Goal: Task Accomplishment & Management: Manage account settings

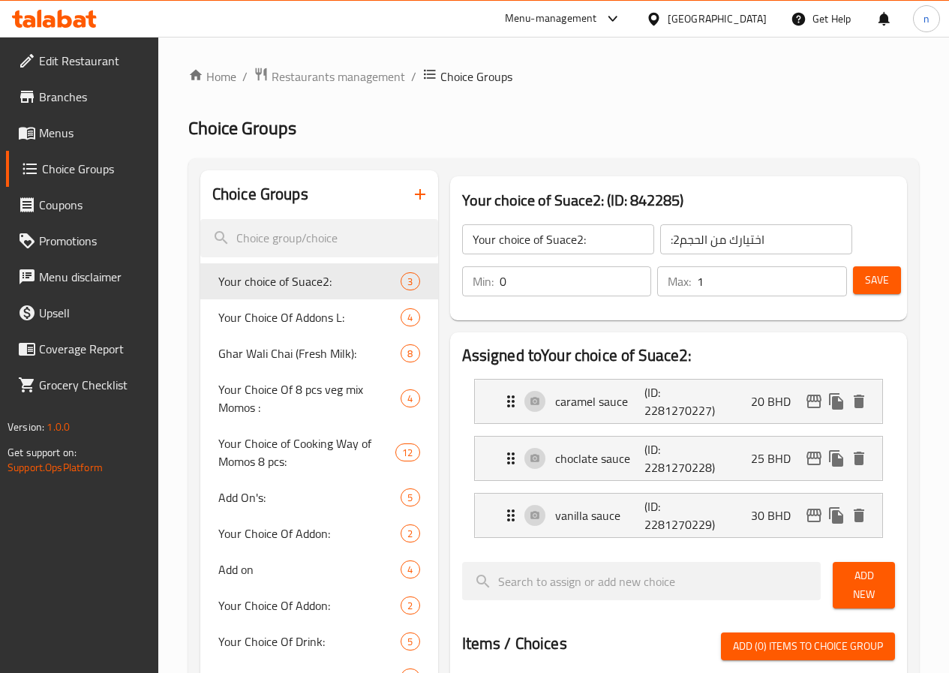
click at [68, 130] on span "Menus" at bounding box center [92, 133] width 107 height 18
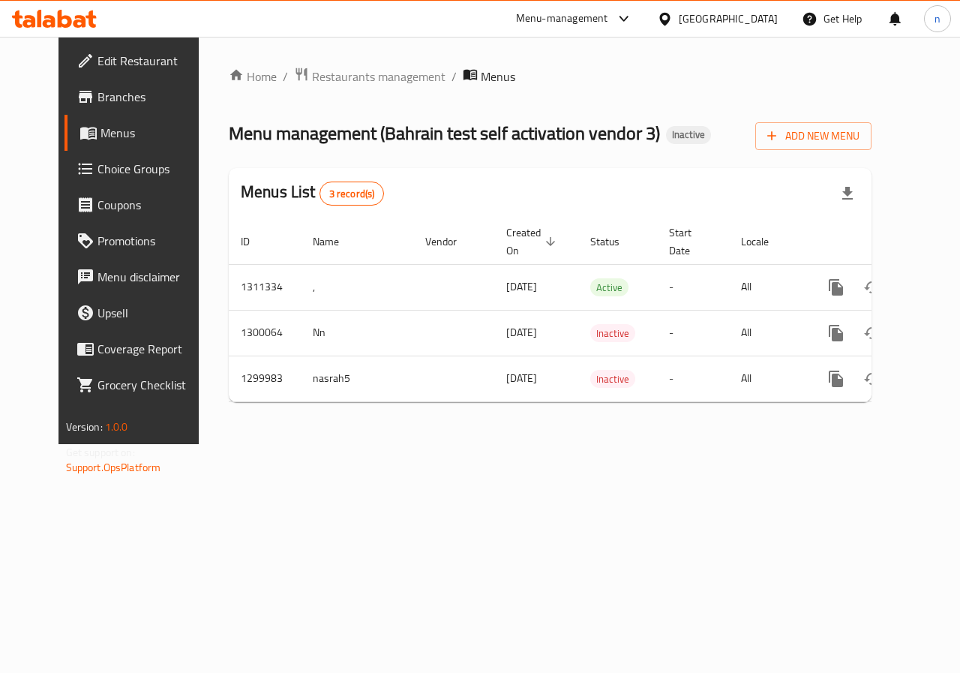
click at [673, 21] on icon at bounding box center [665, 19] width 16 height 16
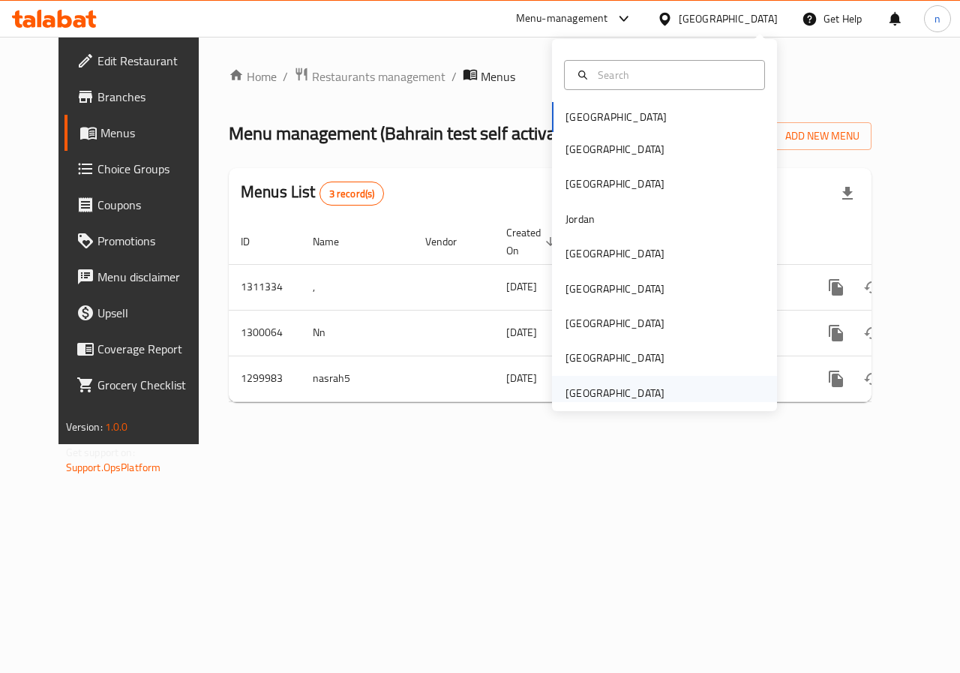
click at [589, 393] on div "[GEOGRAPHIC_DATA]" at bounding box center [615, 393] width 99 height 17
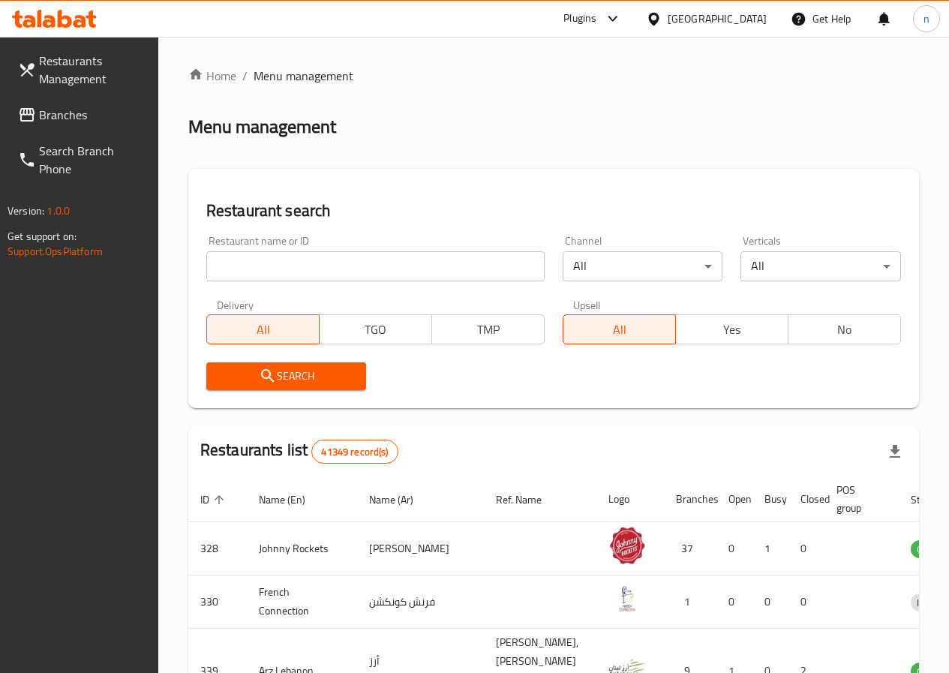
click at [54, 118] on span "Branches" at bounding box center [92, 115] width 107 height 18
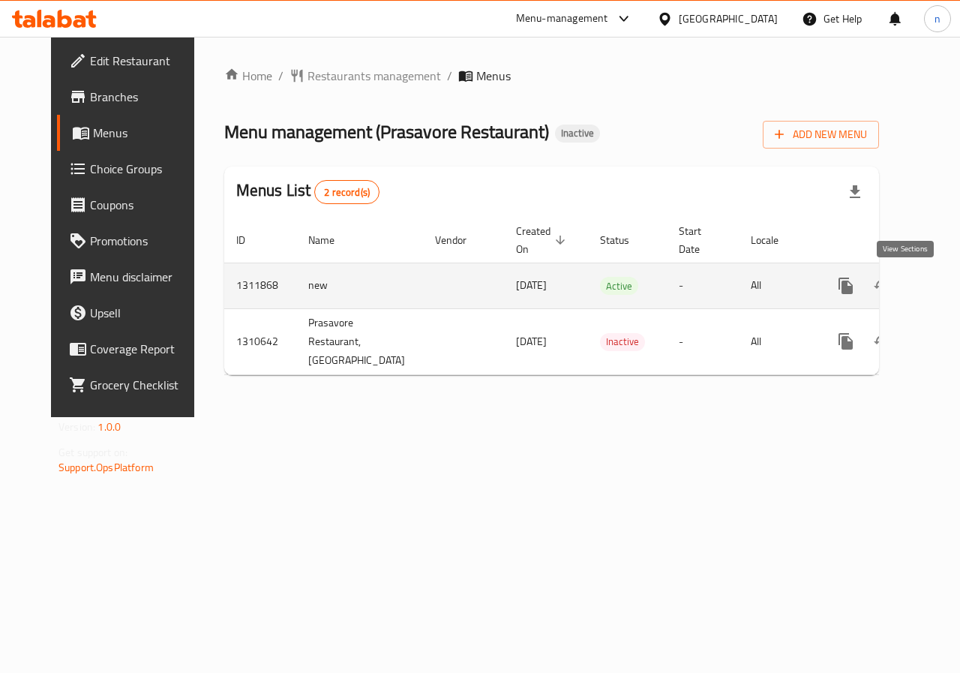
click at [945, 281] on icon "enhanced table" at bounding box center [954, 286] width 18 height 18
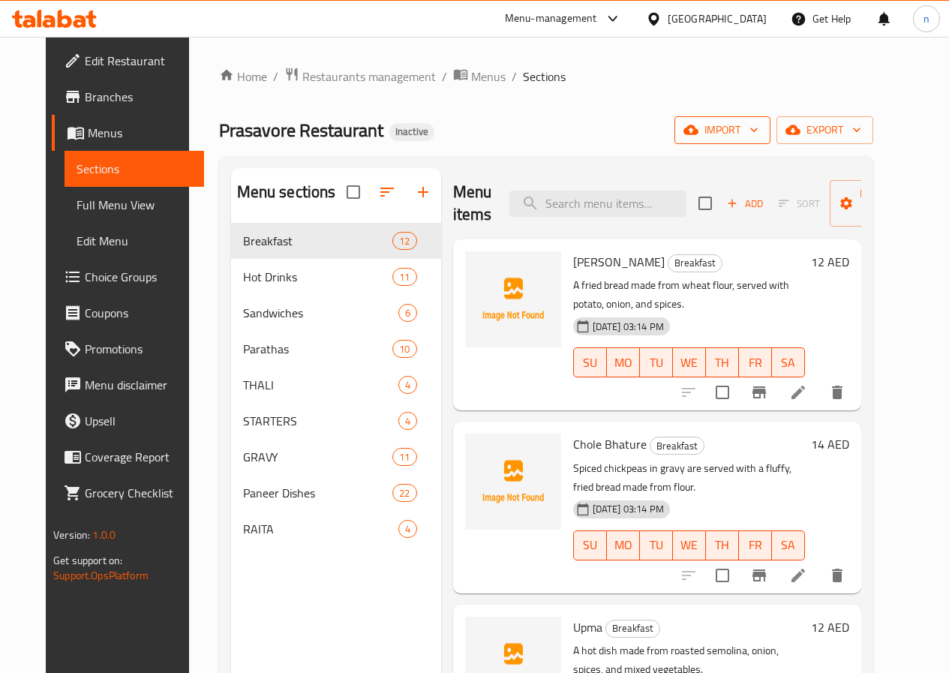
click at [761, 127] on icon "button" at bounding box center [753, 129] width 15 height 15
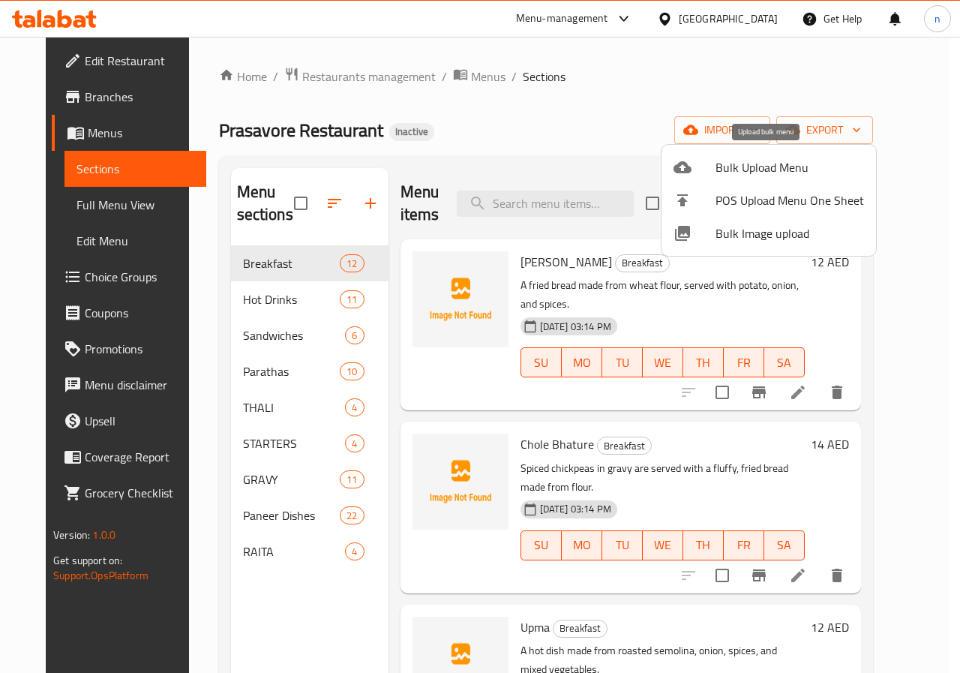
click at [740, 167] on span "Bulk Upload Menu" at bounding box center [790, 167] width 149 height 18
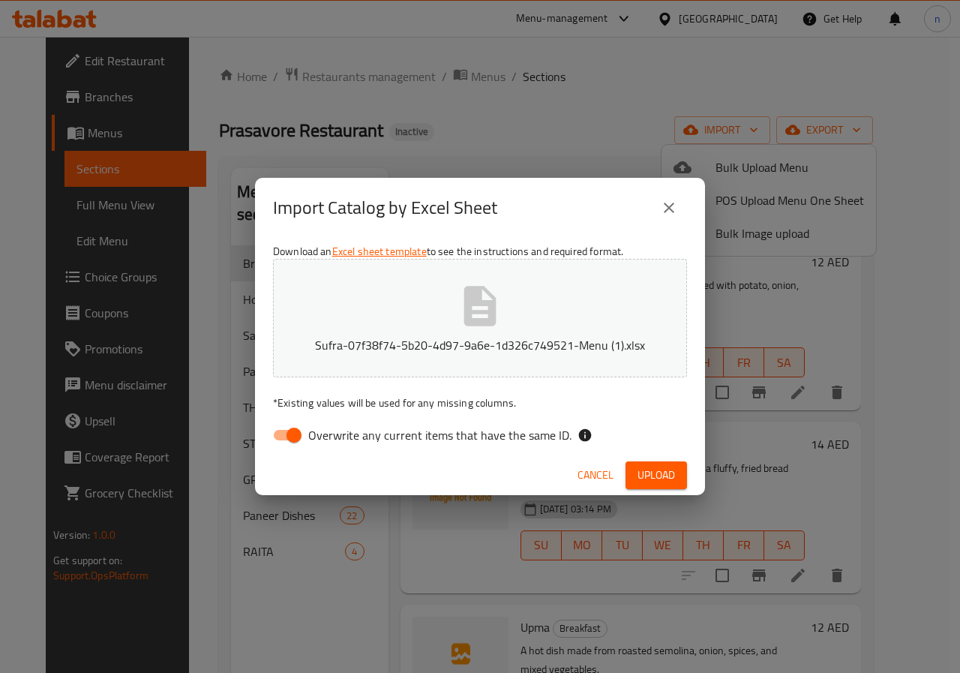
click at [287, 434] on input "Overwrite any current items that have the same ID." at bounding box center [294, 435] width 86 height 29
checkbox input "false"
click at [660, 467] on span "Upload" at bounding box center [657, 475] width 38 height 19
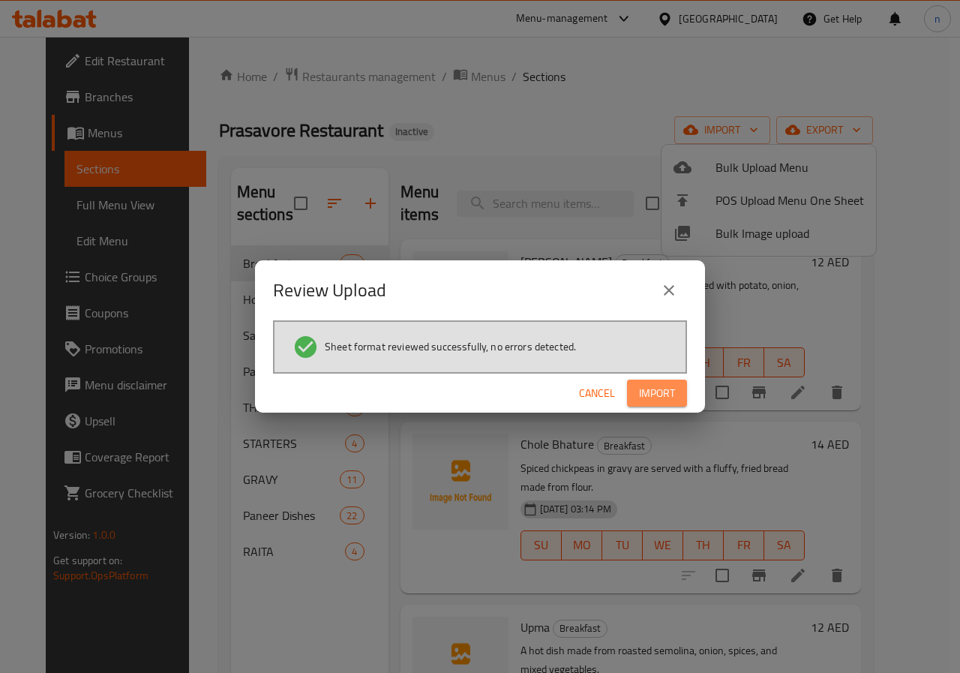
click at [672, 388] on span "Import" at bounding box center [657, 393] width 36 height 19
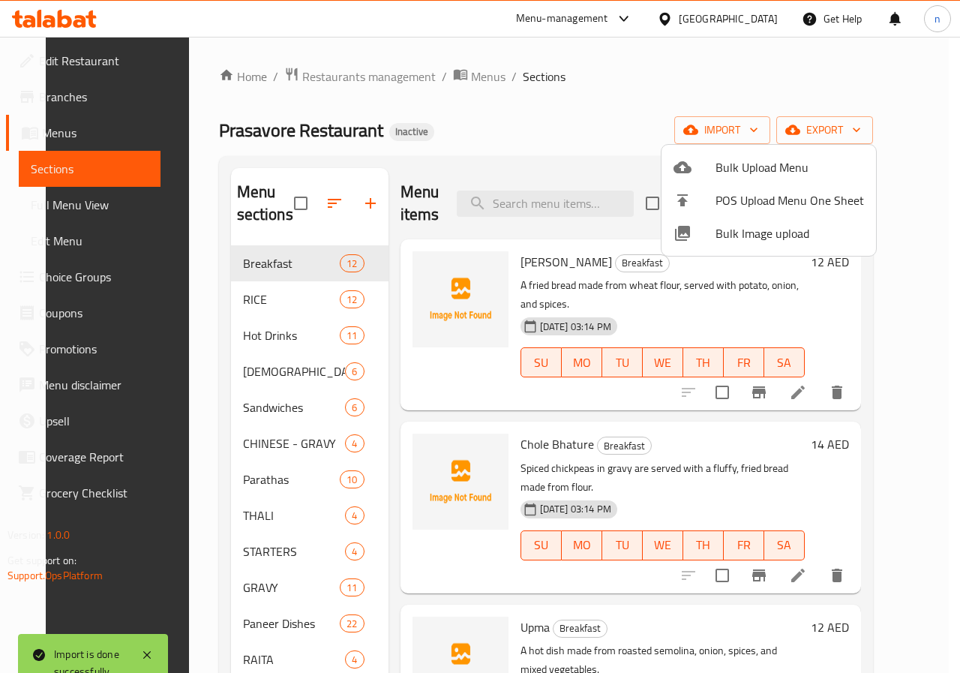
scroll to position [210, 0]
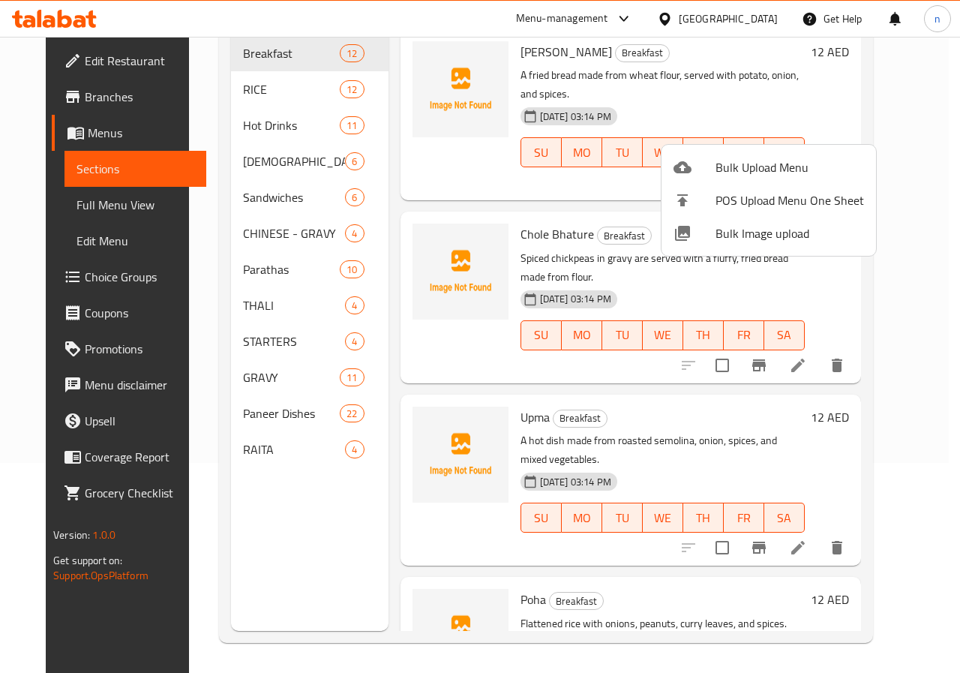
click at [84, 207] on div at bounding box center [480, 336] width 960 height 673
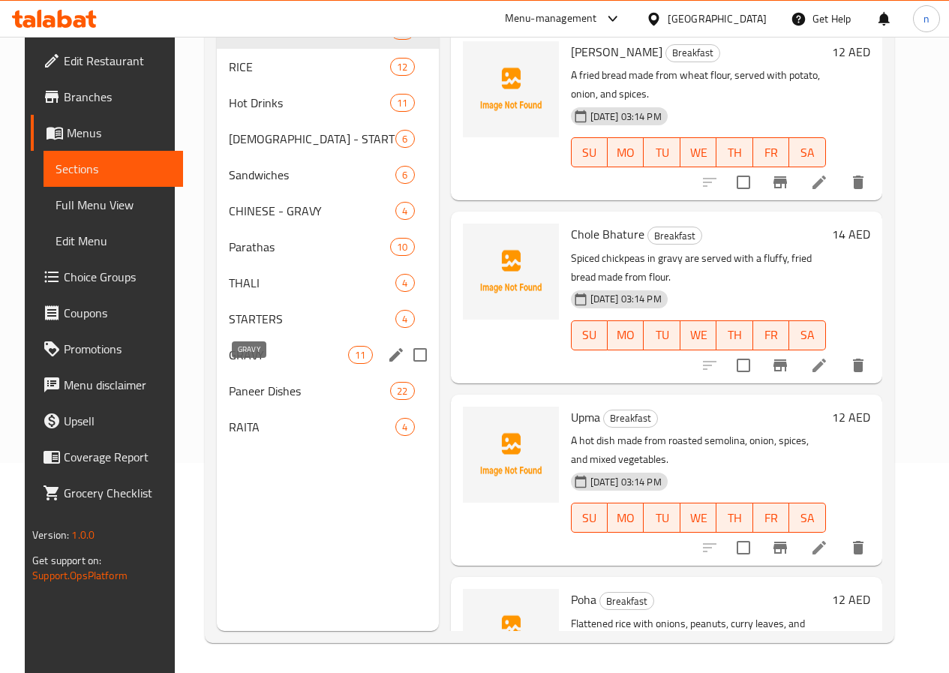
scroll to position [0, 0]
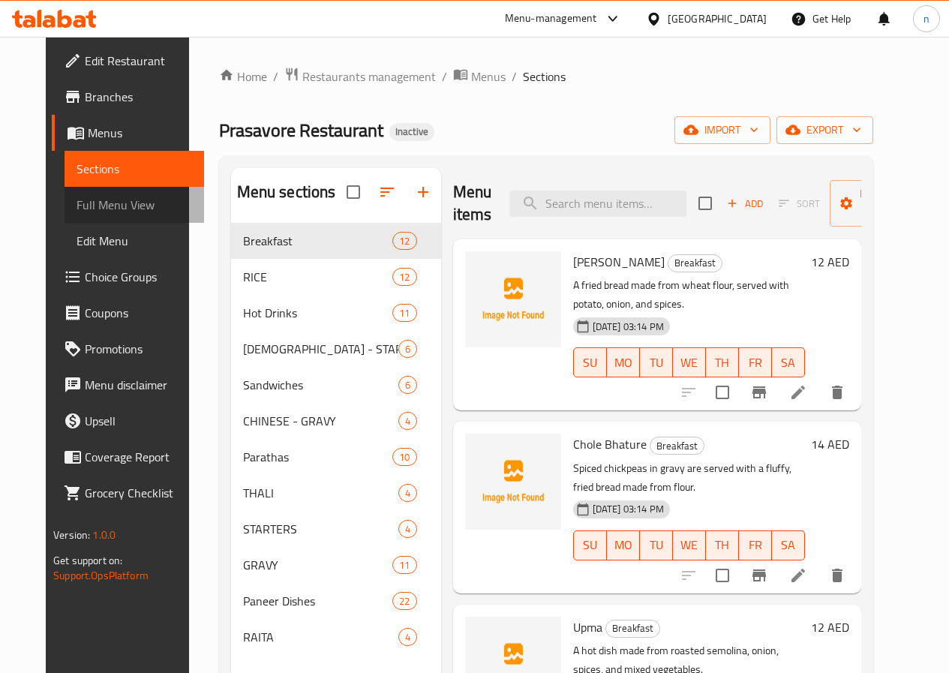
click at [77, 202] on span "Full Menu View" at bounding box center [135, 205] width 116 height 18
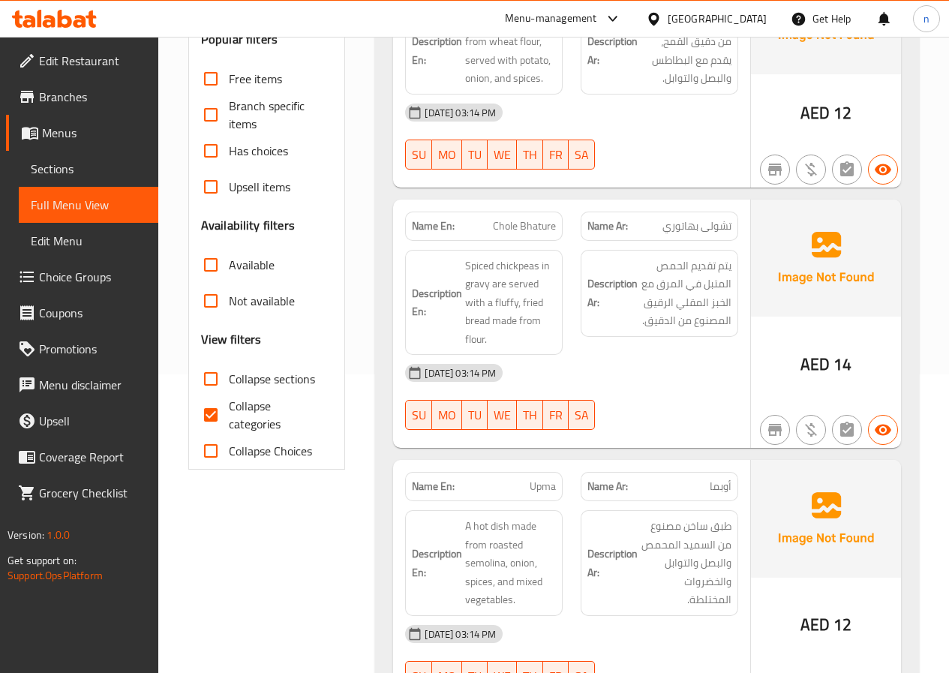
scroll to position [300, 0]
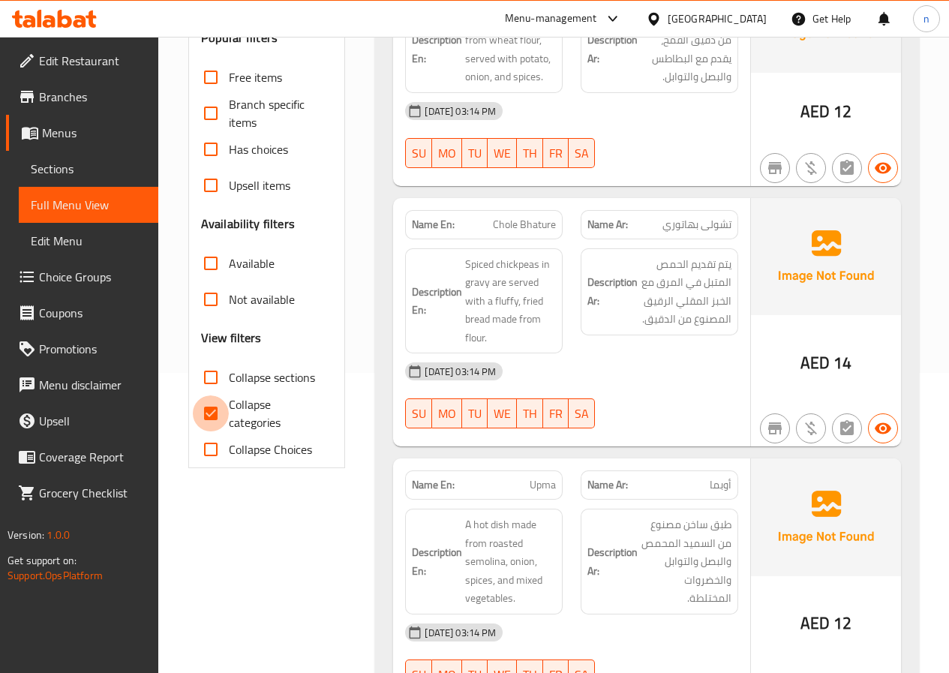
click at [214, 411] on input "Collapse categories" at bounding box center [211, 413] width 36 height 36
checkbox input "false"
click at [212, 372] on input "Collapse sections" at bounding box center [211, 377] width 36 height 36
checkbox input "true"
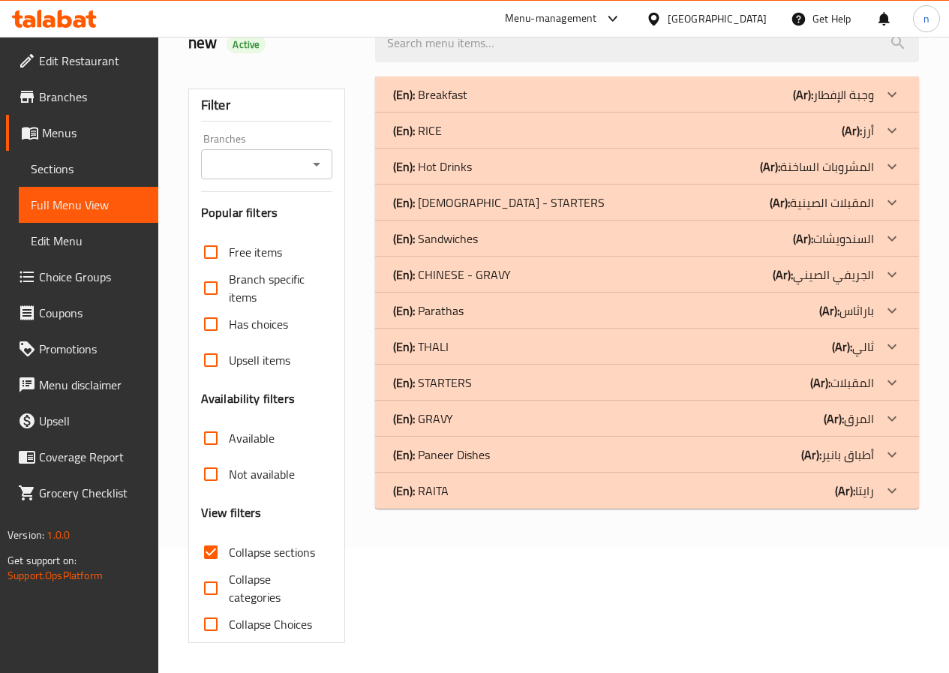
scroll to position [125, 0]
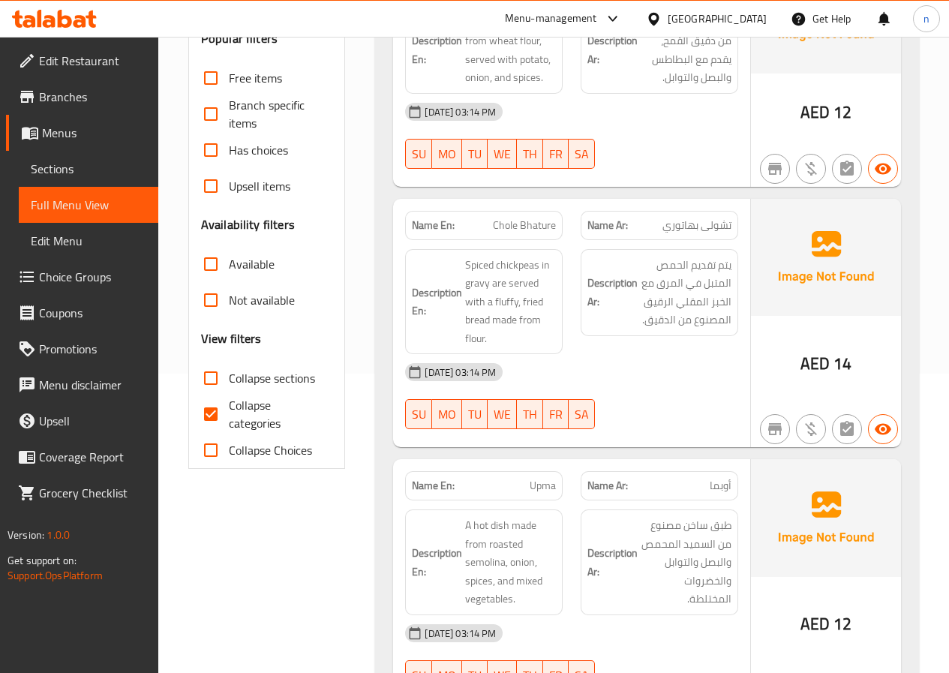
scroll to position [300, 0]
click at [214, 413] on input "Collapse categories" at bounding box center [211, 413] width 36 height 36
checkbox input "false"
click at [209, 374] on input "Collapse sections" at bounding box center [211, 377] width 36 height 36
checkbox input "true"
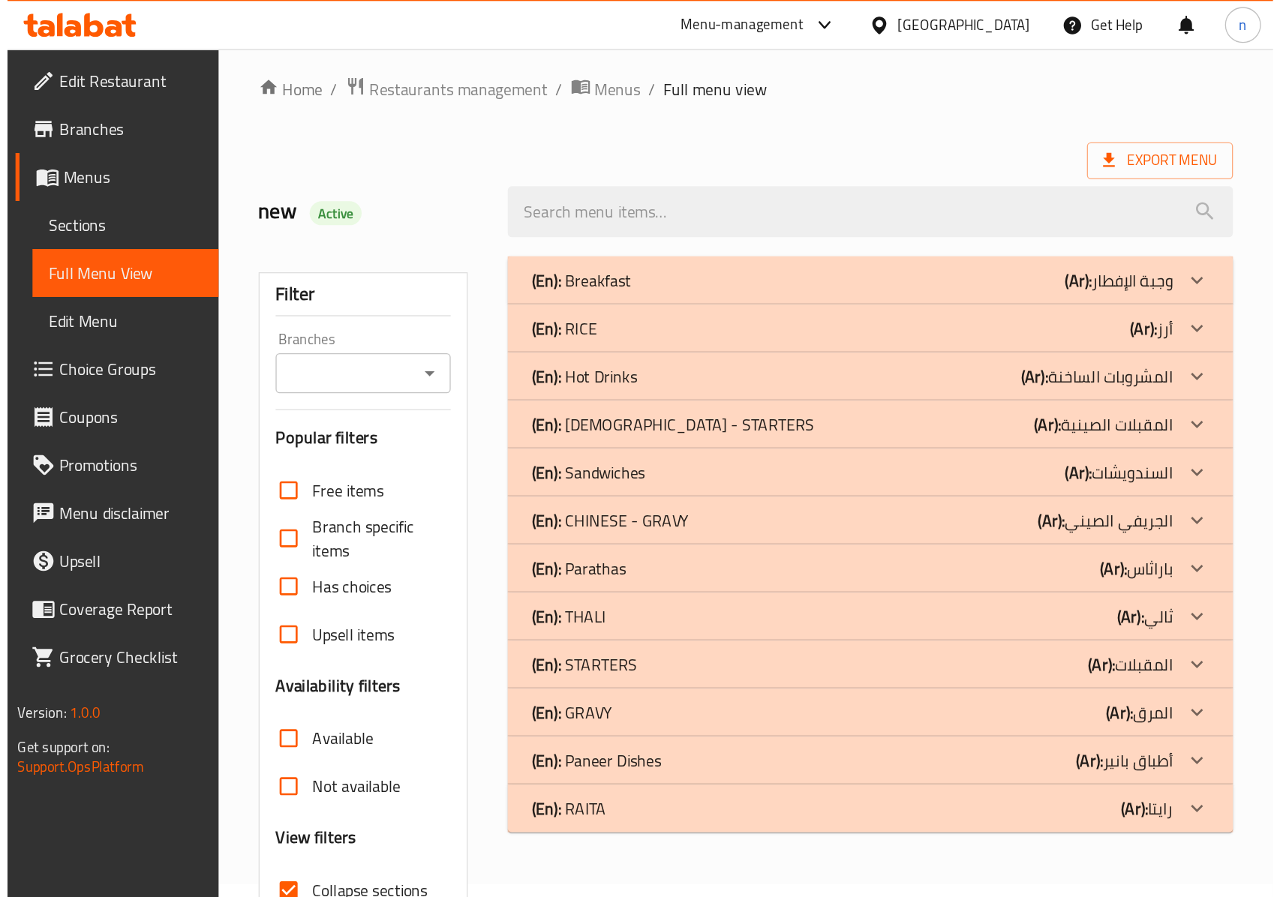
scroll to position [0, 0]
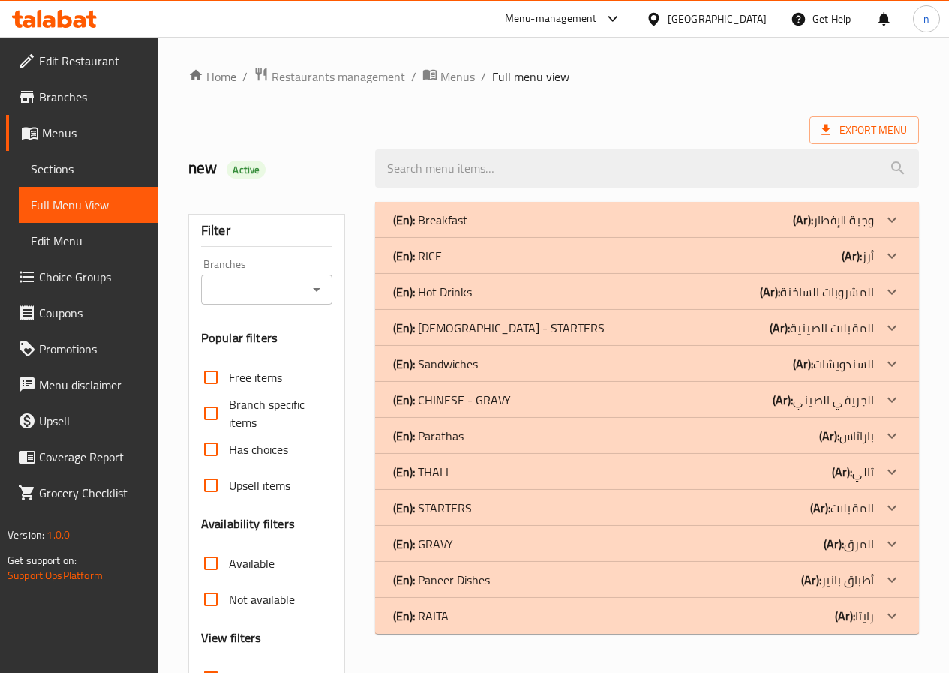
click at [483, 401] on p "(En): CHINESE - GRAVY" at bounding box center [452, 400] width 118 height 18
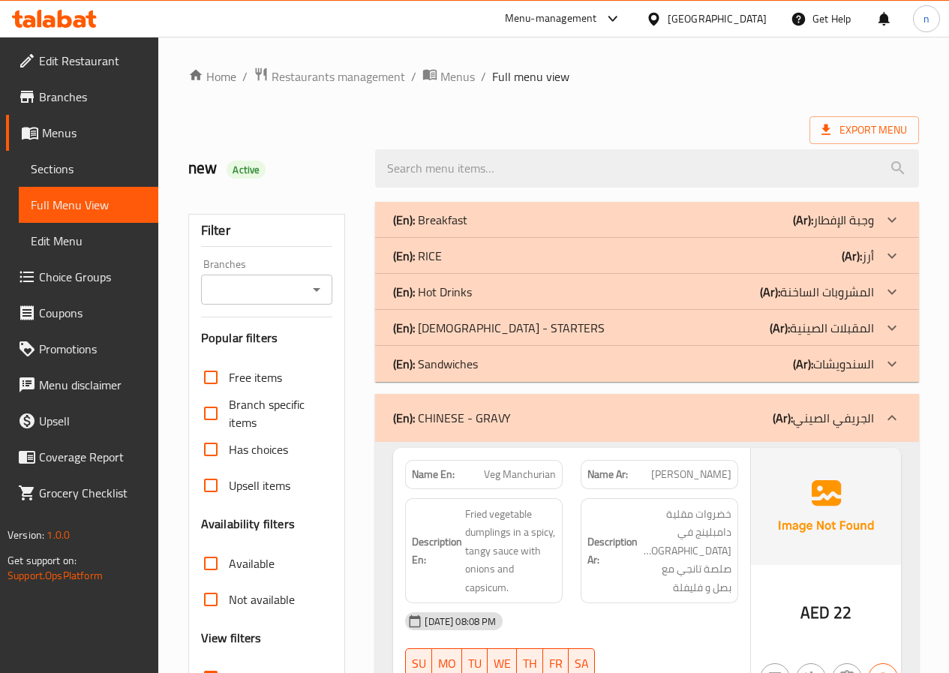
click at [492, 329] on p "(En): CHINESE - STARTERS" at bounding box center [499, 328] width 212 height 18
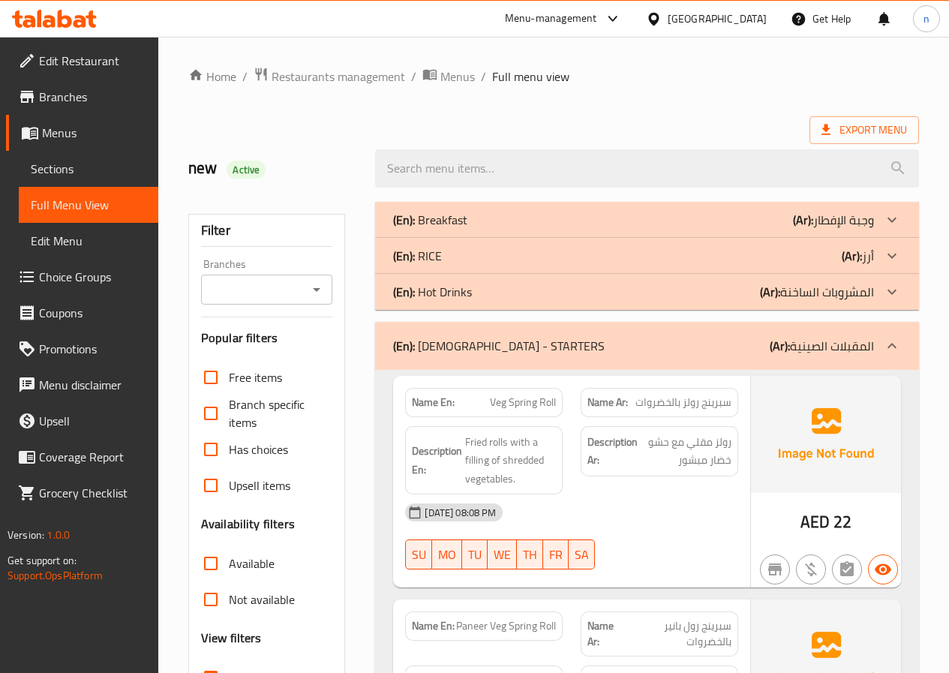
click at [467, 254] on div "(En): RICE (Ar): أرز" at bounding box center [633, 256] width 481 height 18
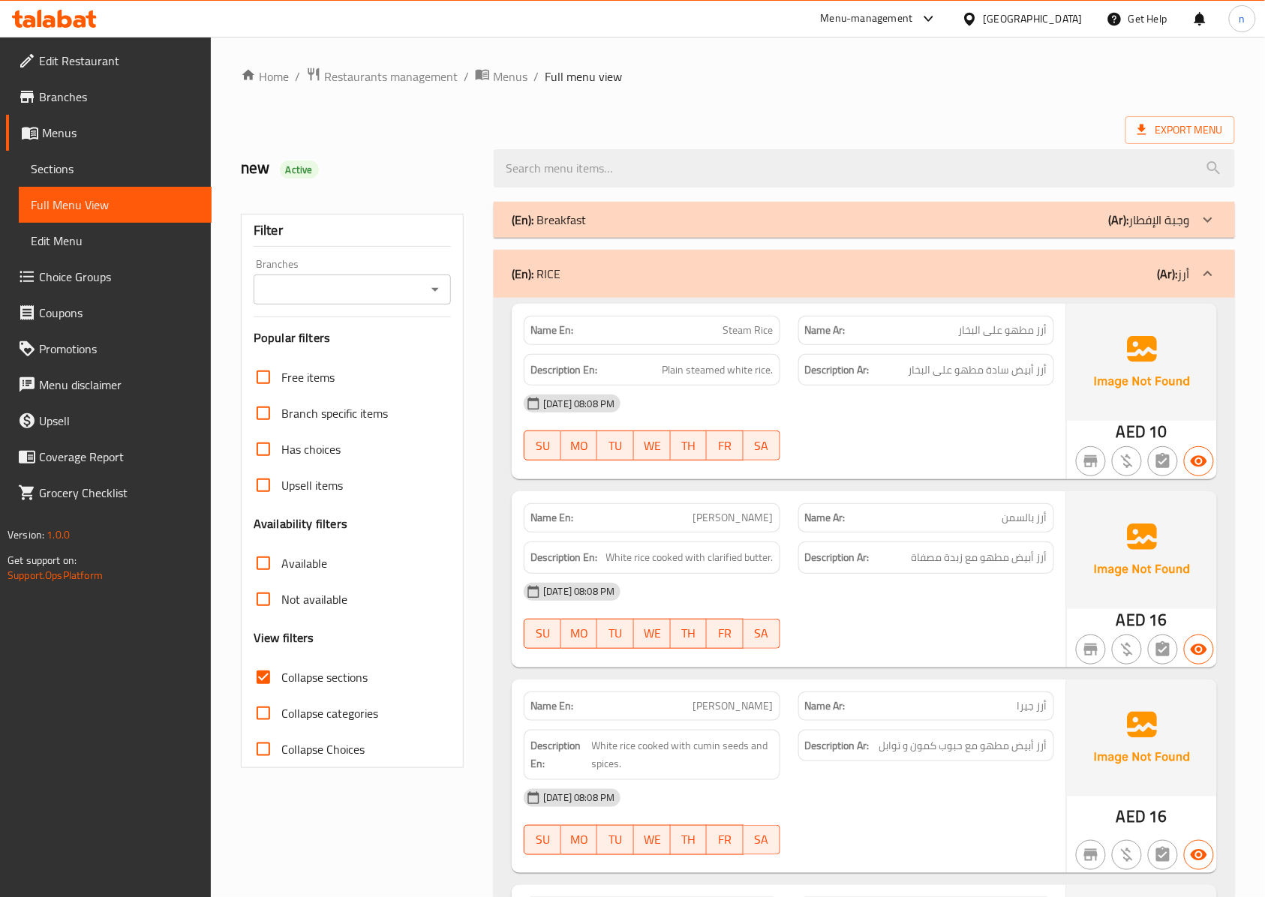
drag, startPoint x: 40, startPoint y: 166, endPoint x: 116, endPoint y: 165, distance: 75.8
click at [40, 166] on span "Sections" at bounding box center [115, 169] width 169 height 18
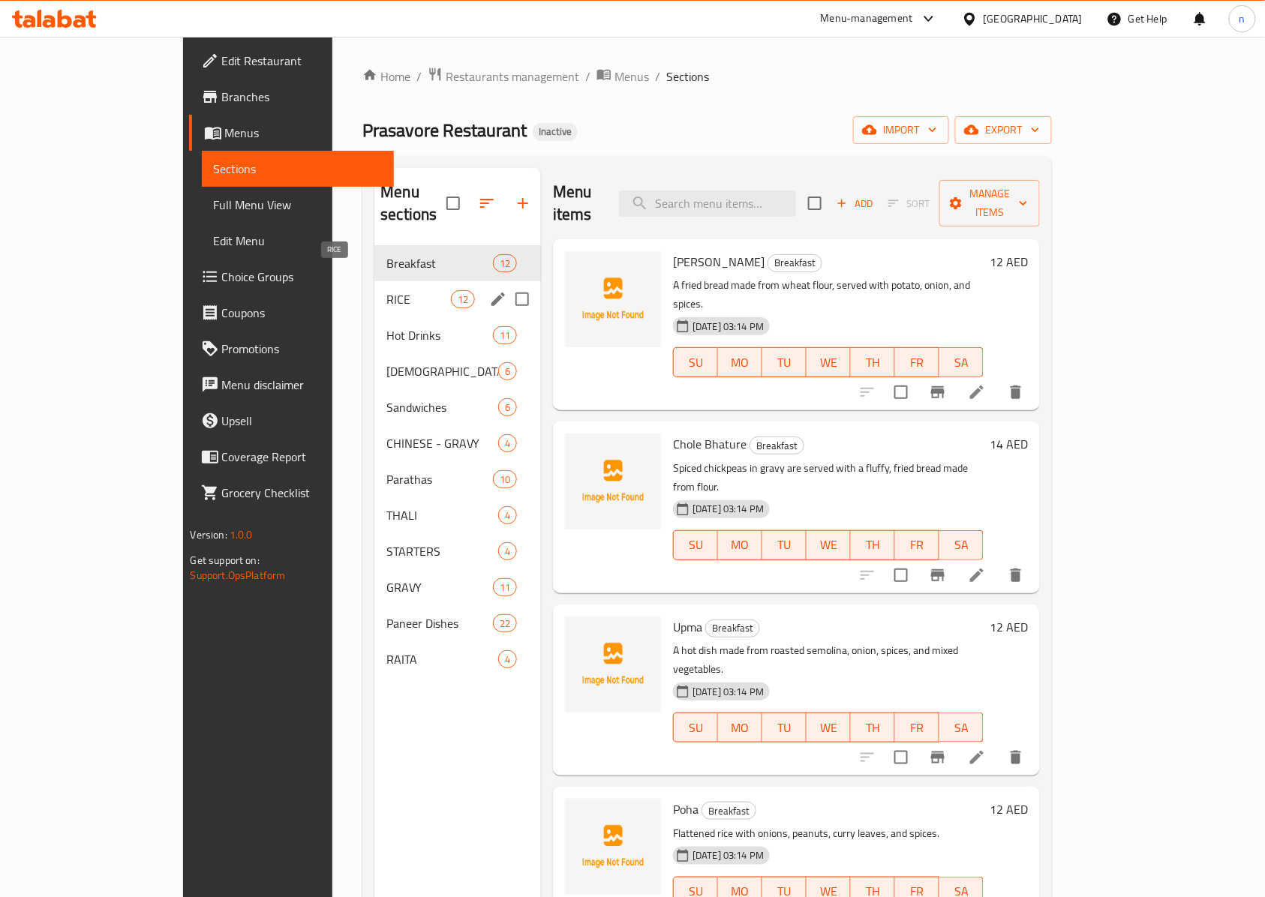
click at [386, 290] on span "RICE" at bounding box center [418, 299] width 64 height 18
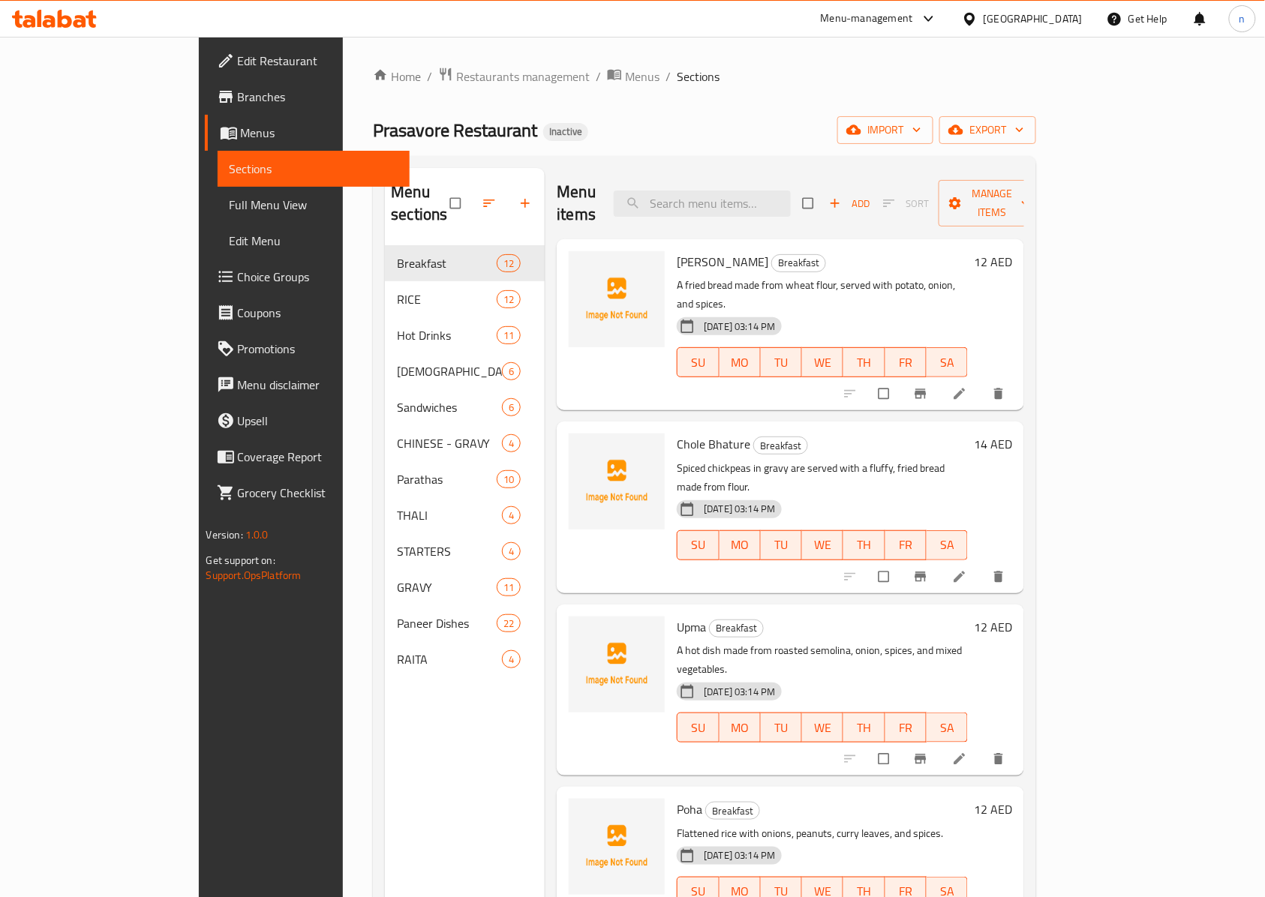
click at [230, 204] on span "Full Menu View" at bounding box center [314, 205] width 169 height 18
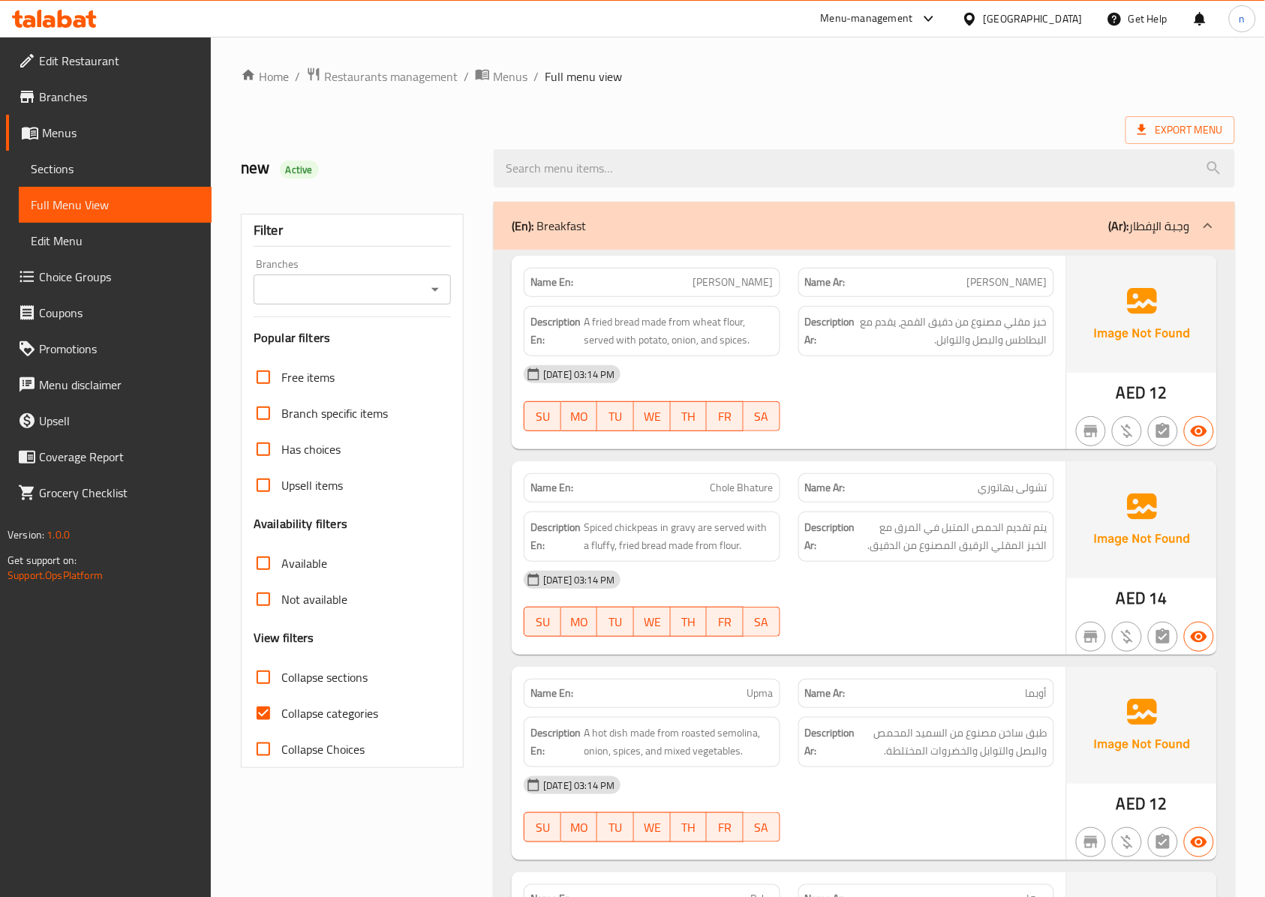
click at [883, 233] on div "(En): Breakfast (Ar): وجبة الإفطار" at bounding box center [851, 226] width 678 height 18
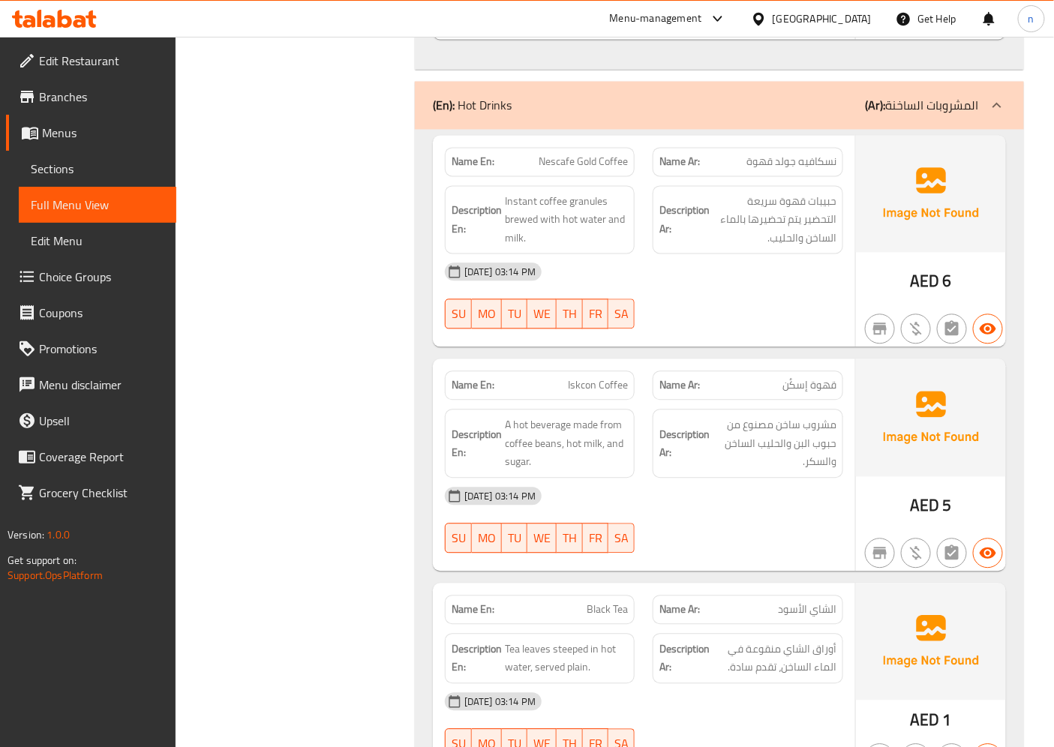
scroll to position [2851, 0]
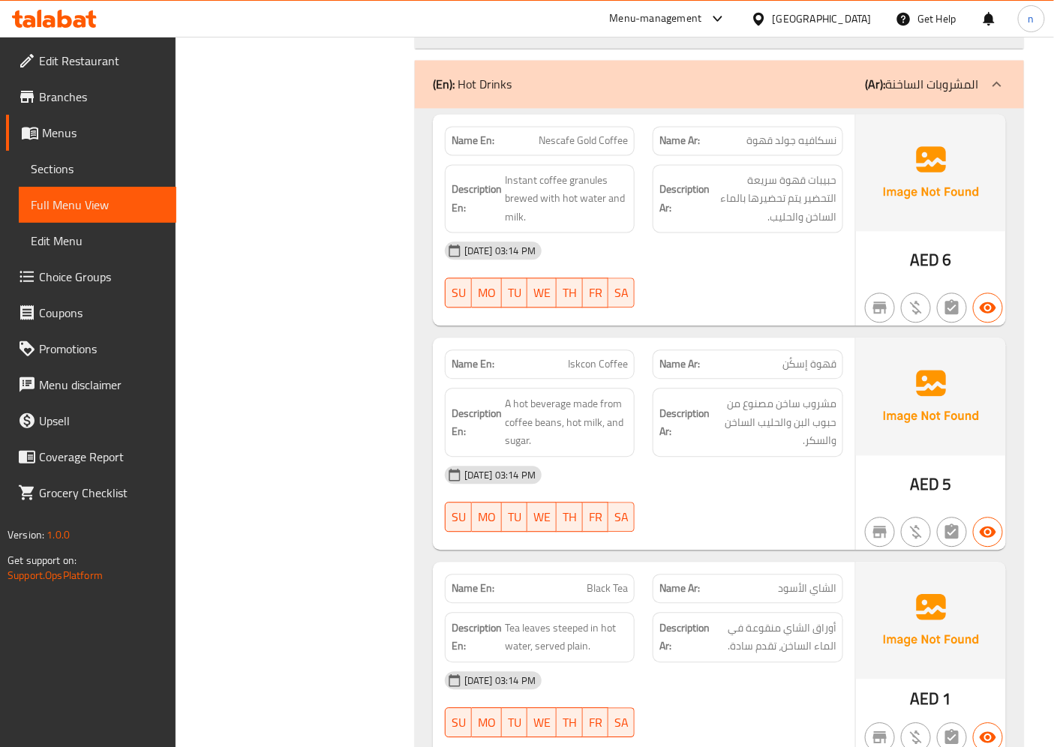
drag, startPoint x: 587, startPoint y: 91, endPoint x: 500, endPoint y: 155, distance: 107.7
click at [587, 91] on div "(En): Hot Drinks (Ar): المشروبات الساخنة" at bounding box center [706, 84] width 546 height 18
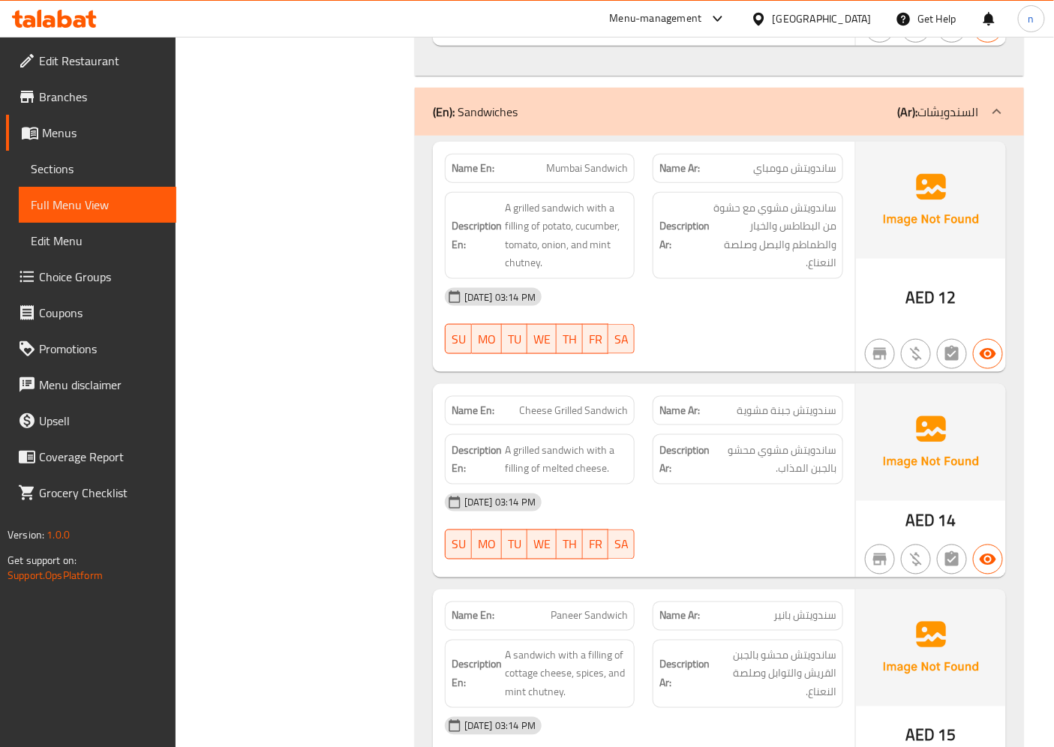
scroll to position [4267, 0]
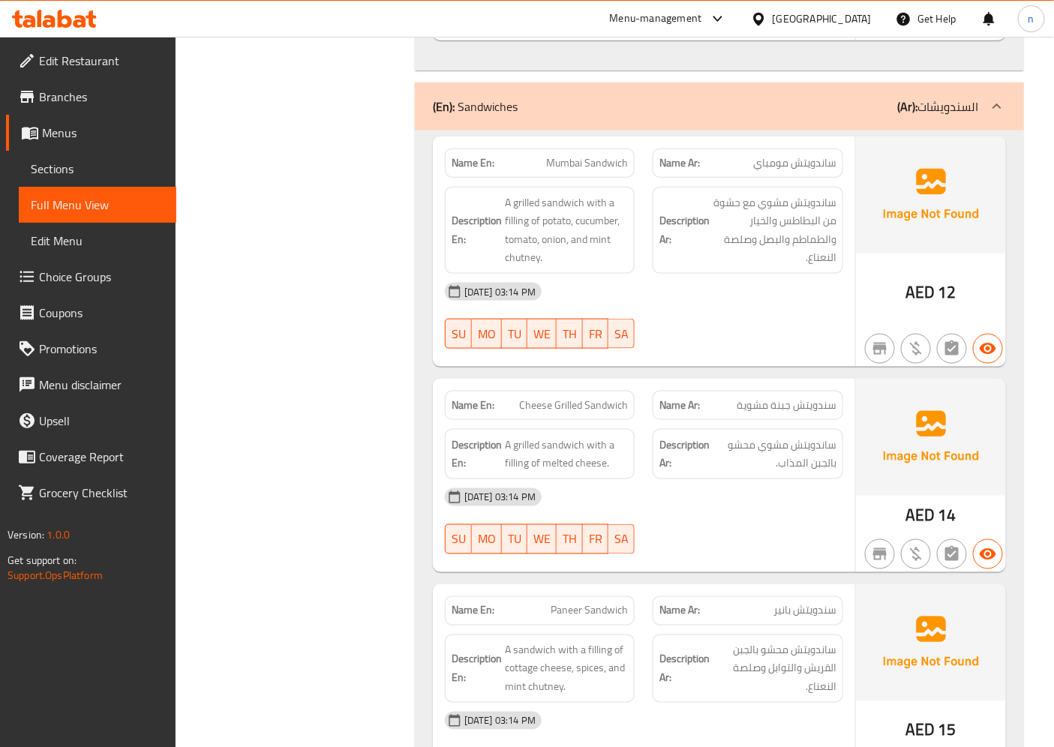
click at [567, 116] on div "(En): Sandwiches (Ar): السندويشات" at bounding box center [706, 107] width 546 height 18
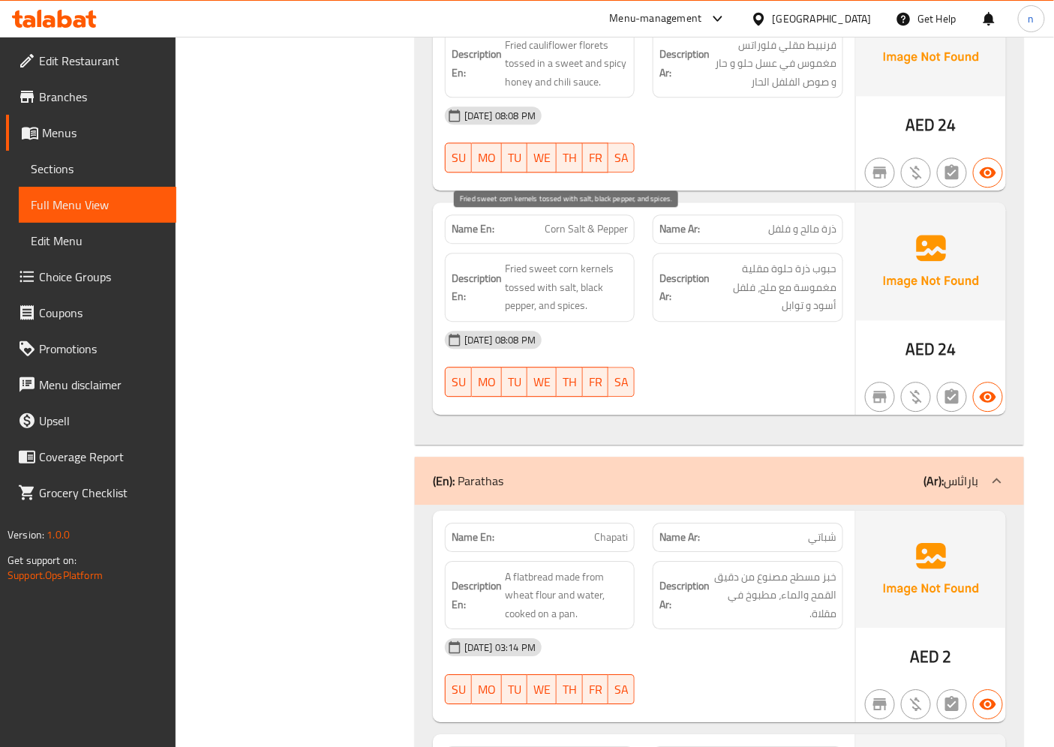
scroll to position [5017, 0]
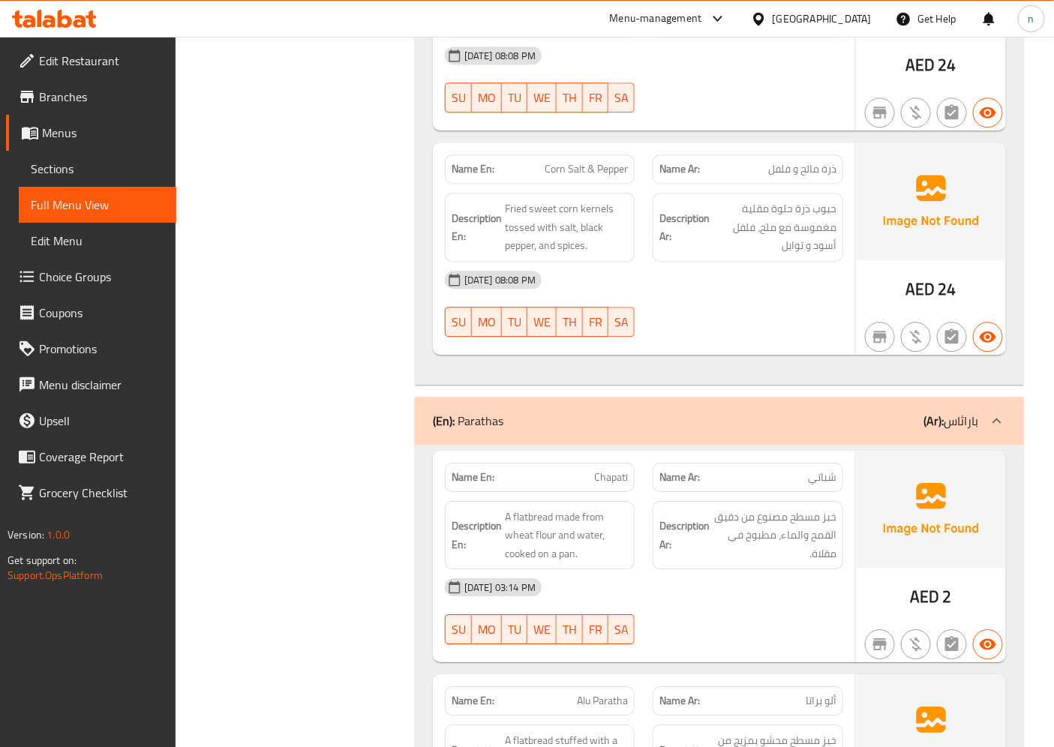
click at [560, 412] on div "(En): Parathas (Ar): باراثاس" at bounding box center [706, 421] width 546 height 18
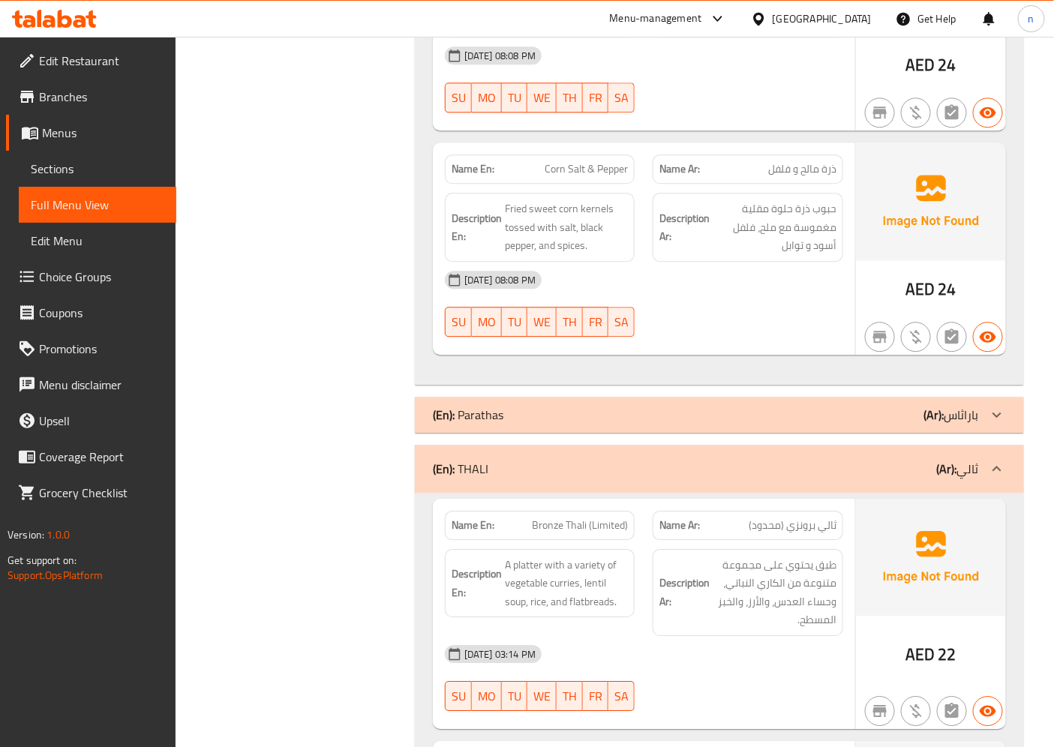
click at [580, 445] on div "(En): THALI (Ar): ثالي" at bounding box center [719, 469] width 609 height 48
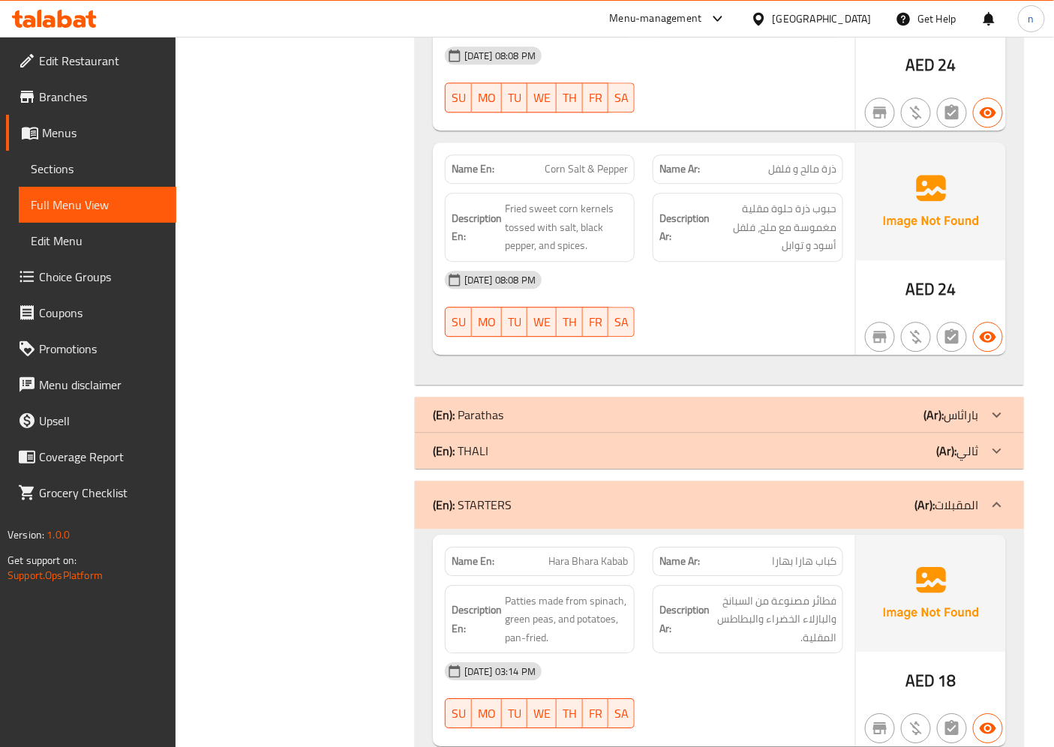
click at [581, 496] on div "(En): STARTERS (Ar): المقبلات" at bounding box center [706, 505] width 546 height 18
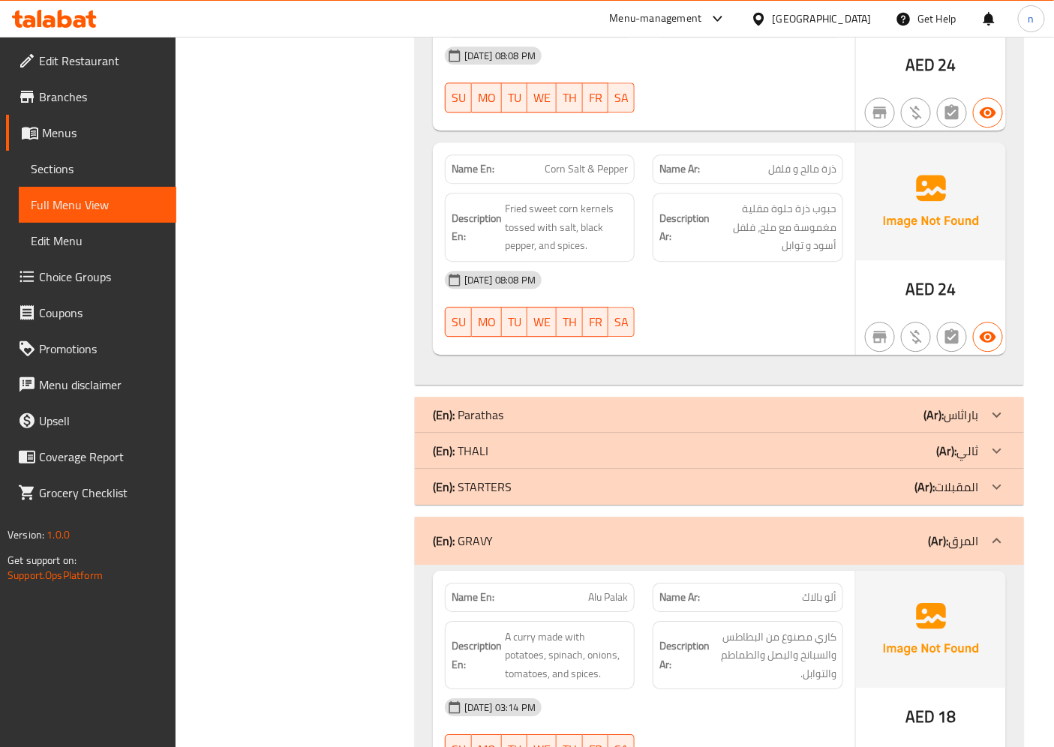
click at [579, 532] on div "(En): GRAVY (Ar): المرق" at bounding box center [706, 541] width 546 height 18
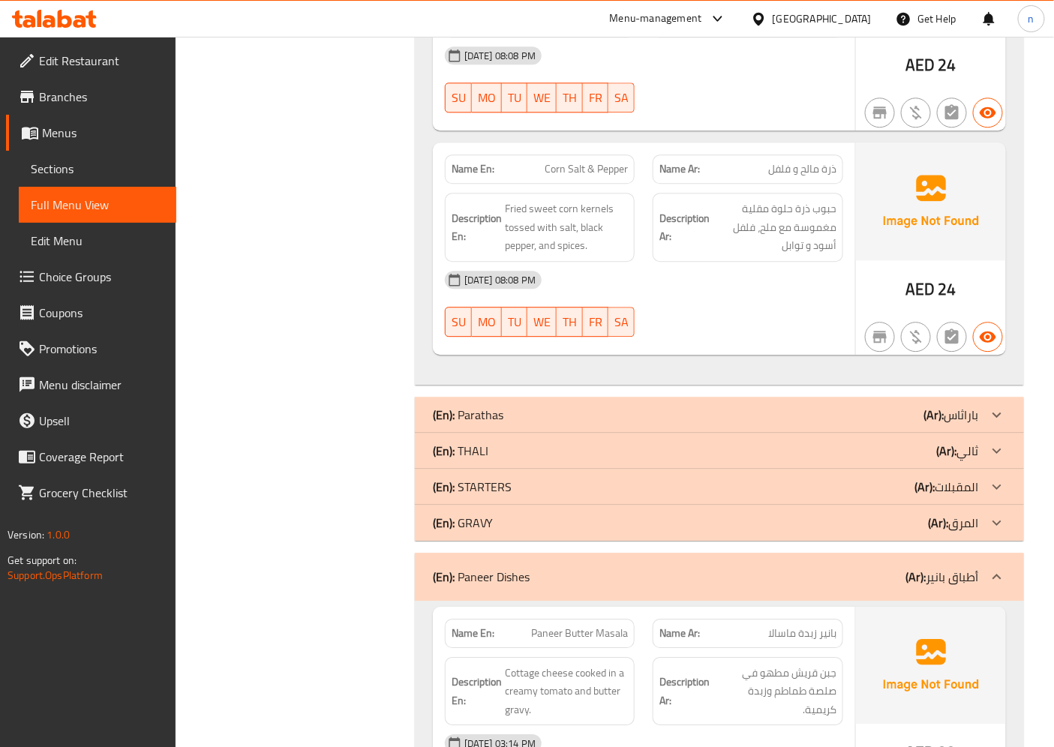
click at [578, 568] on div "(En): Paneer Dishes (Ar): أطباق بانير" at bounding box center [706, 577] width 546 height 18
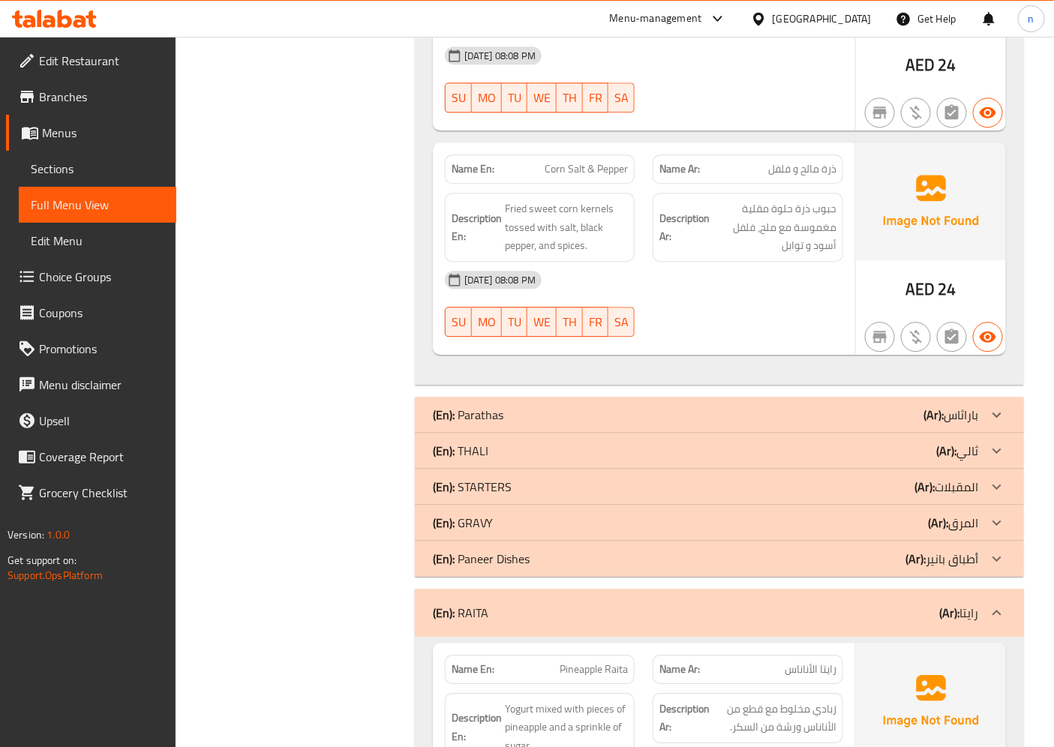
click at [587, 604] on div "(En): RAITA (Ar): رايتا" at bounding box center [706, 613] width 546 height 18
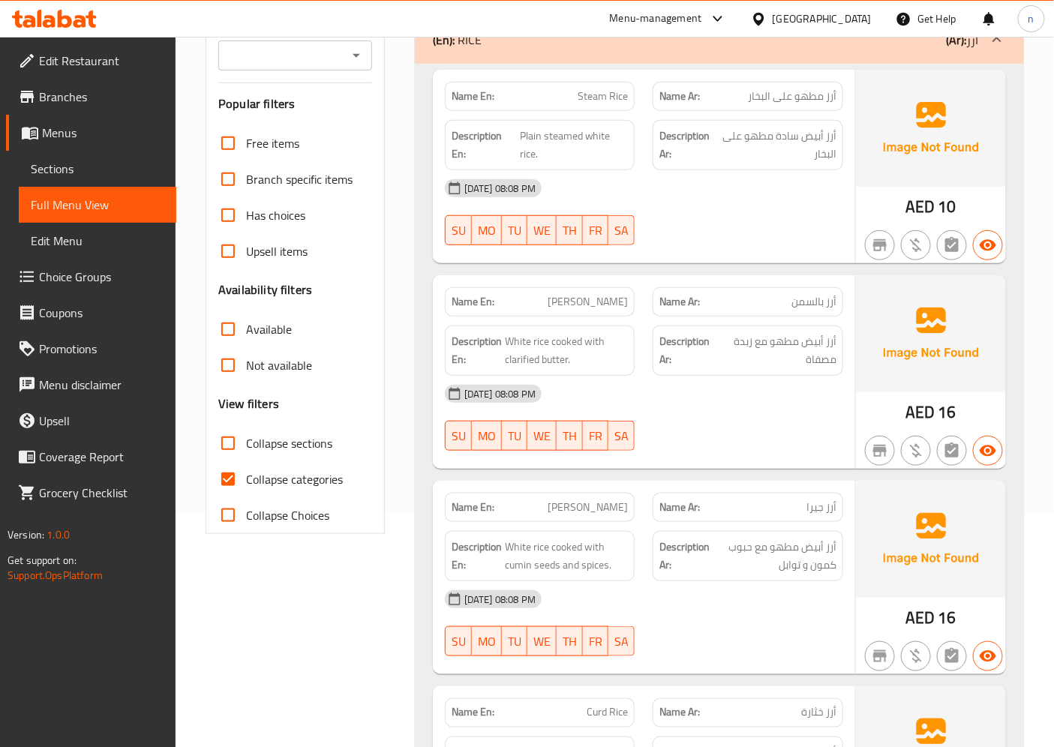
scroll to position [250, 0]
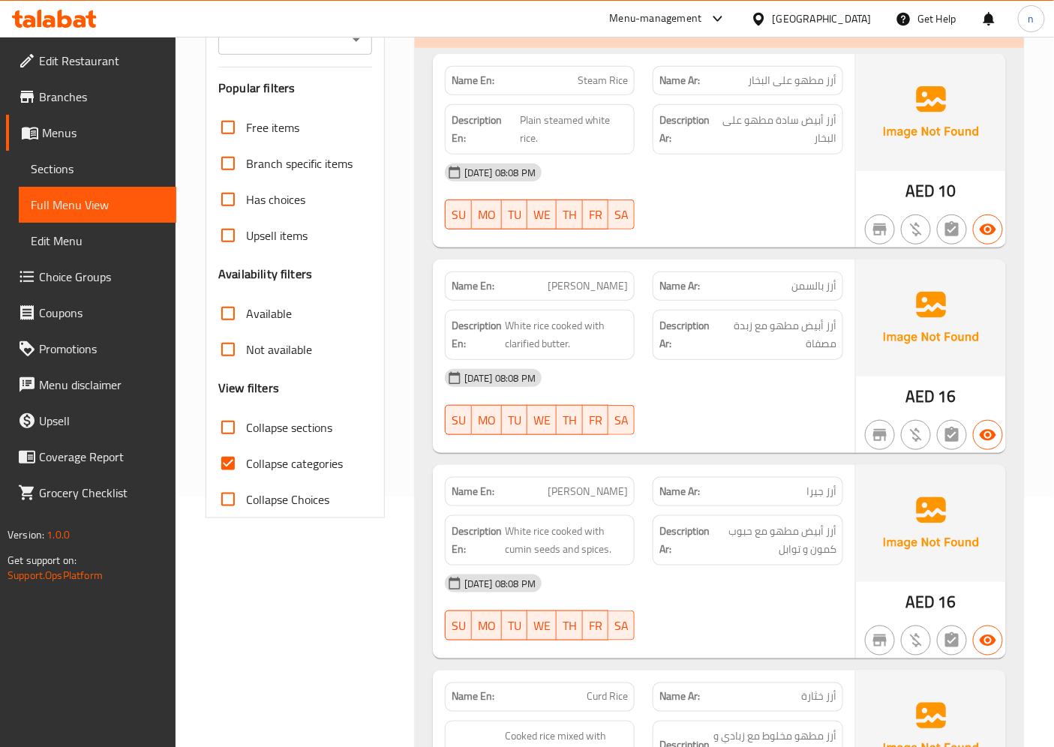
click at [224, 465] on input "Collapse categories" at bounding box center [228, 464] width 36 height 36
checkbox input "false"
click at [231, 426] on input "Collapse sections" at bounding box center [228, 428] width 36 height 36
checkbox input "true"
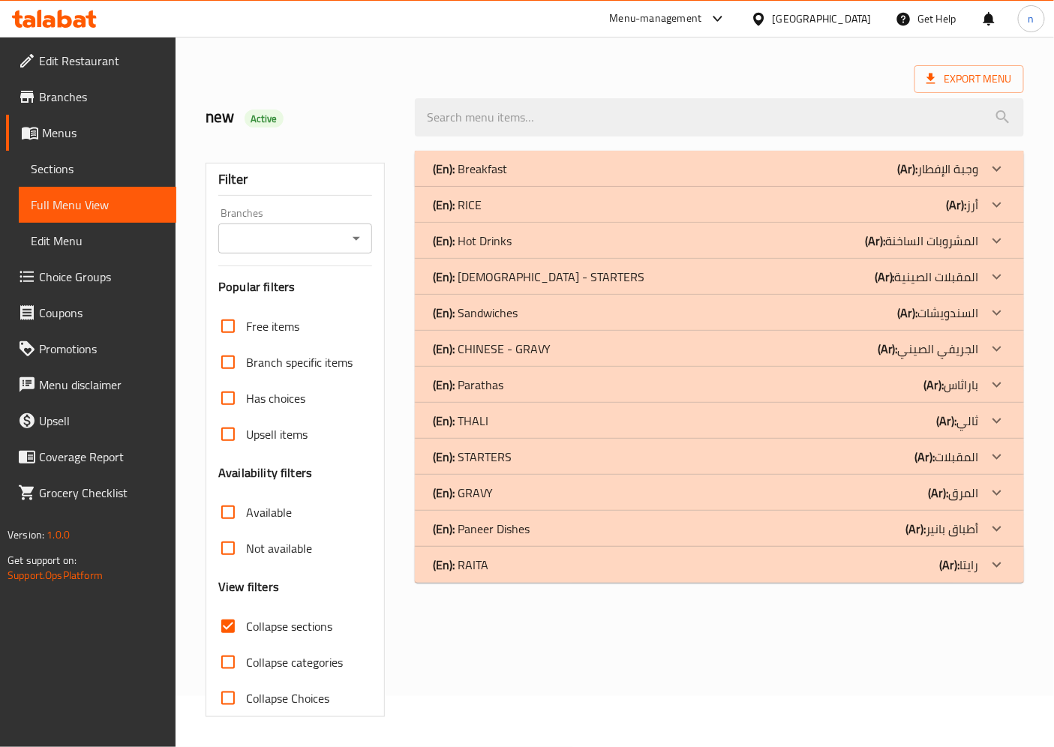
scroll to position [50, 0]
click at [548, 348] on p "(En): CHINESE - GRAVY" at bounding box center [492, 350] width 118 height 18
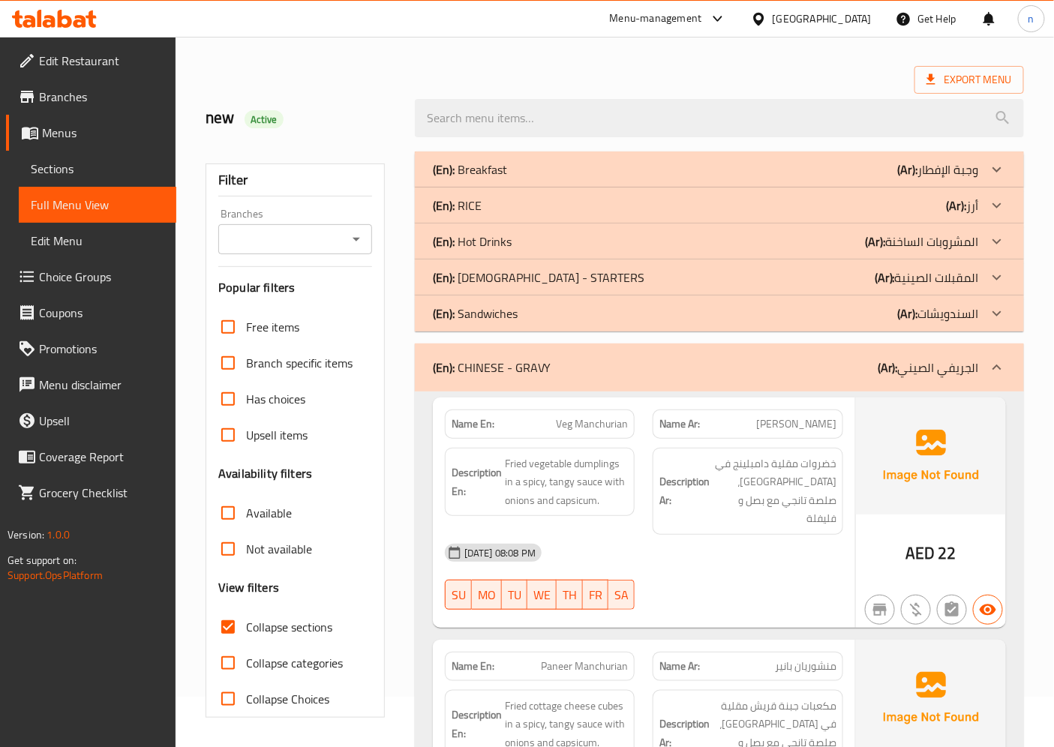
click at [551, 274] on p "(En): CHINESE - STARTERS" at bounding box center [539, 278] width 212 height 18
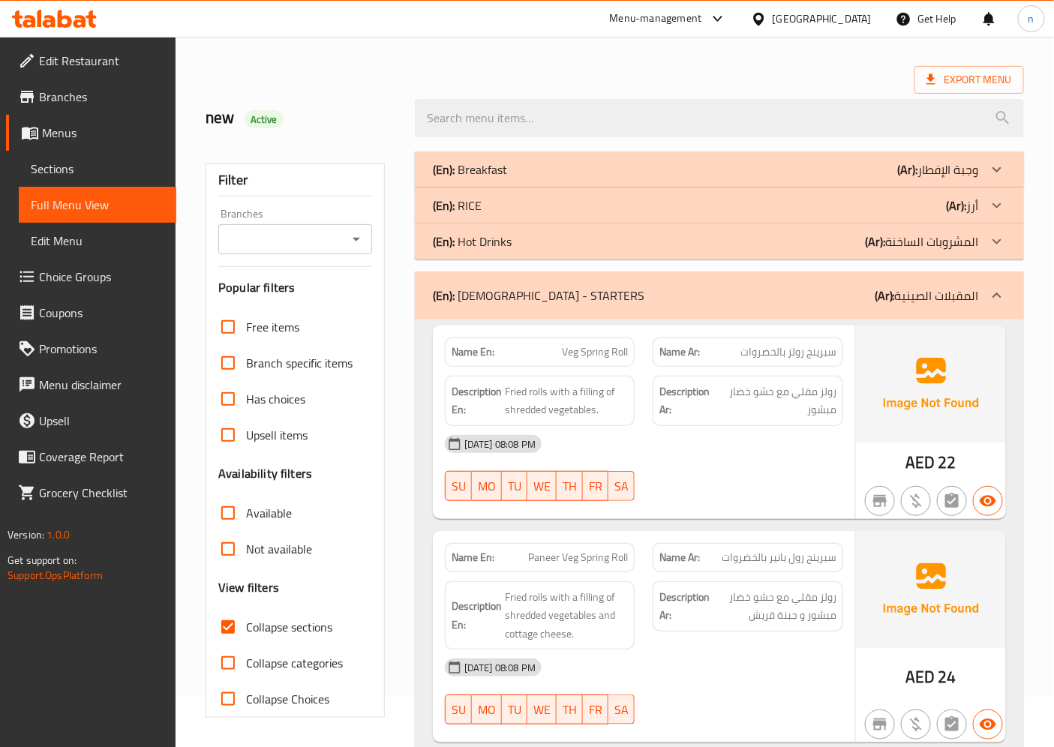
click at [534, 195] on div "(En): RICE (Ar): أرز" at bounding box center [719, 206] width 609 height 36
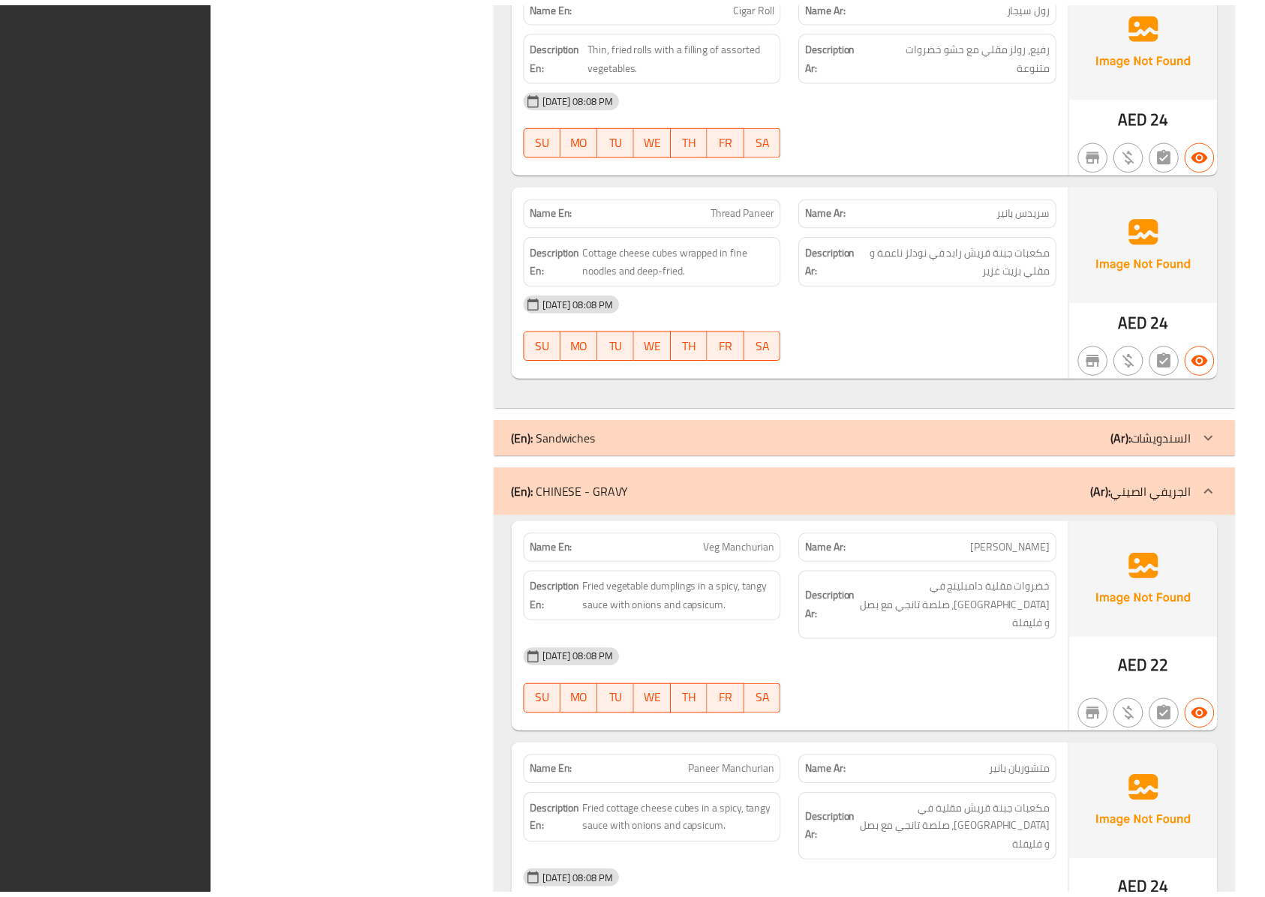
scroll to position [4473, 0]
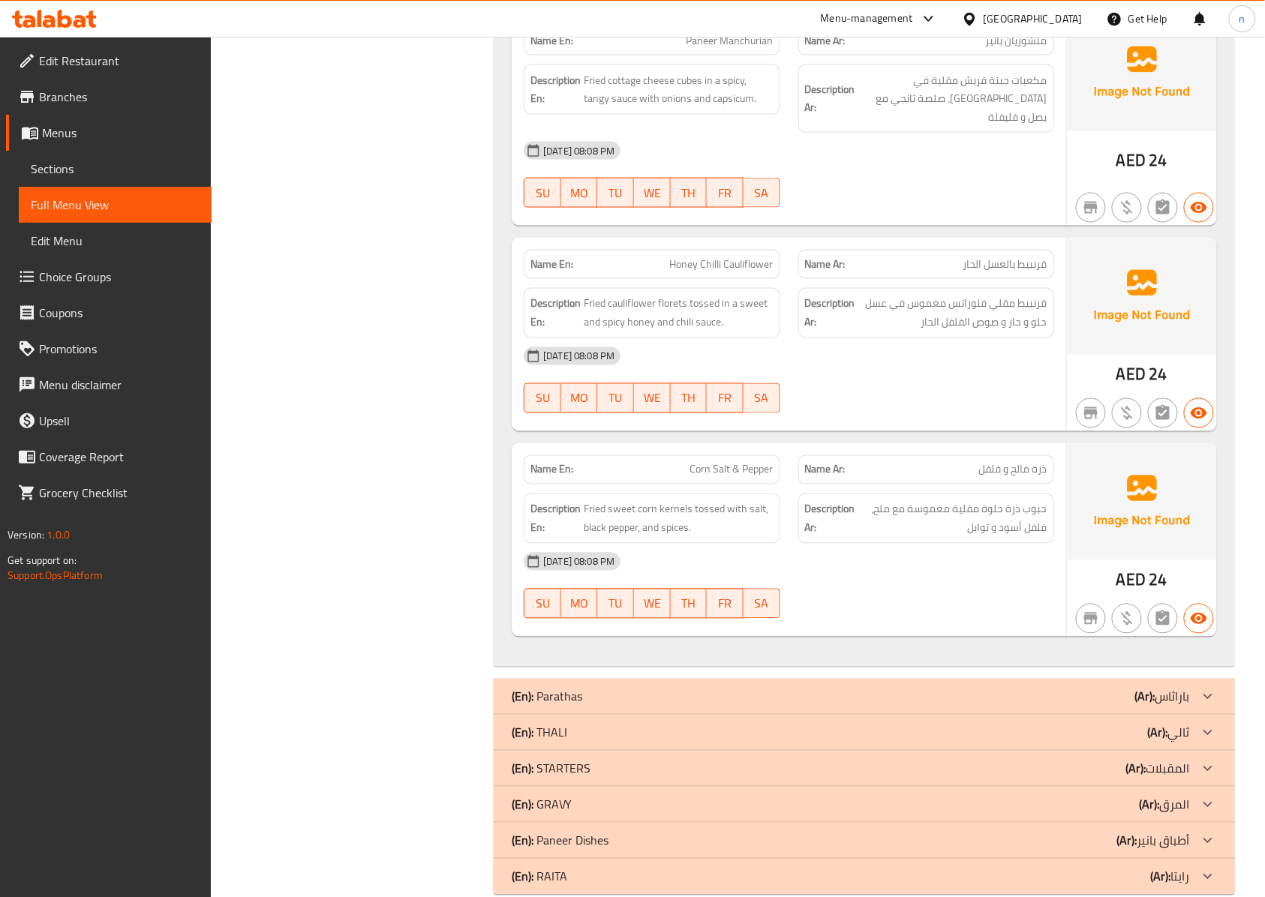
drag, startPoint x: 1067, startPoint y: 299, endPoint x: 923, endPoint y: 317, distance: 145.2
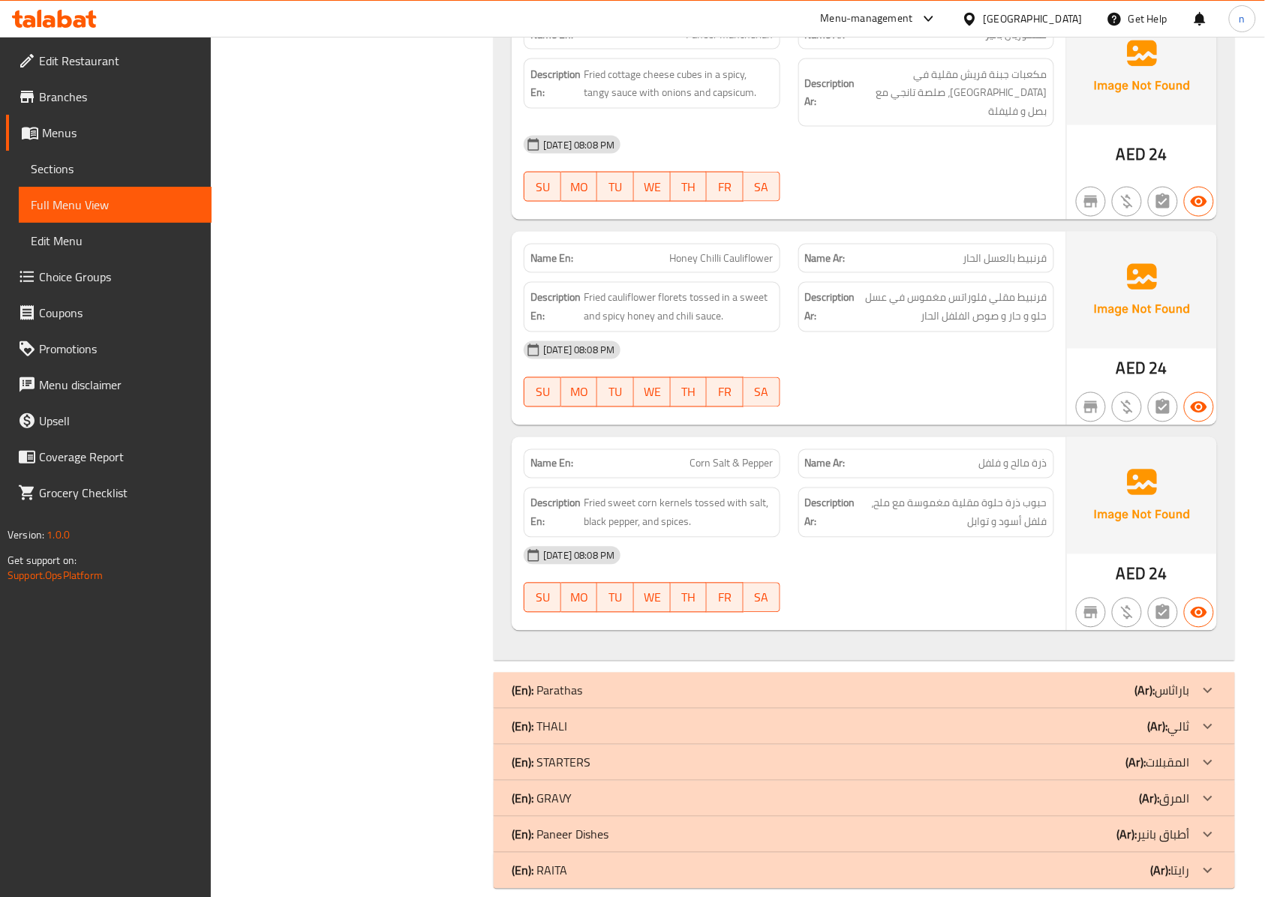
click at [140, 168] on span "Sections" at bounding box center [115, 169] width 169 height 18
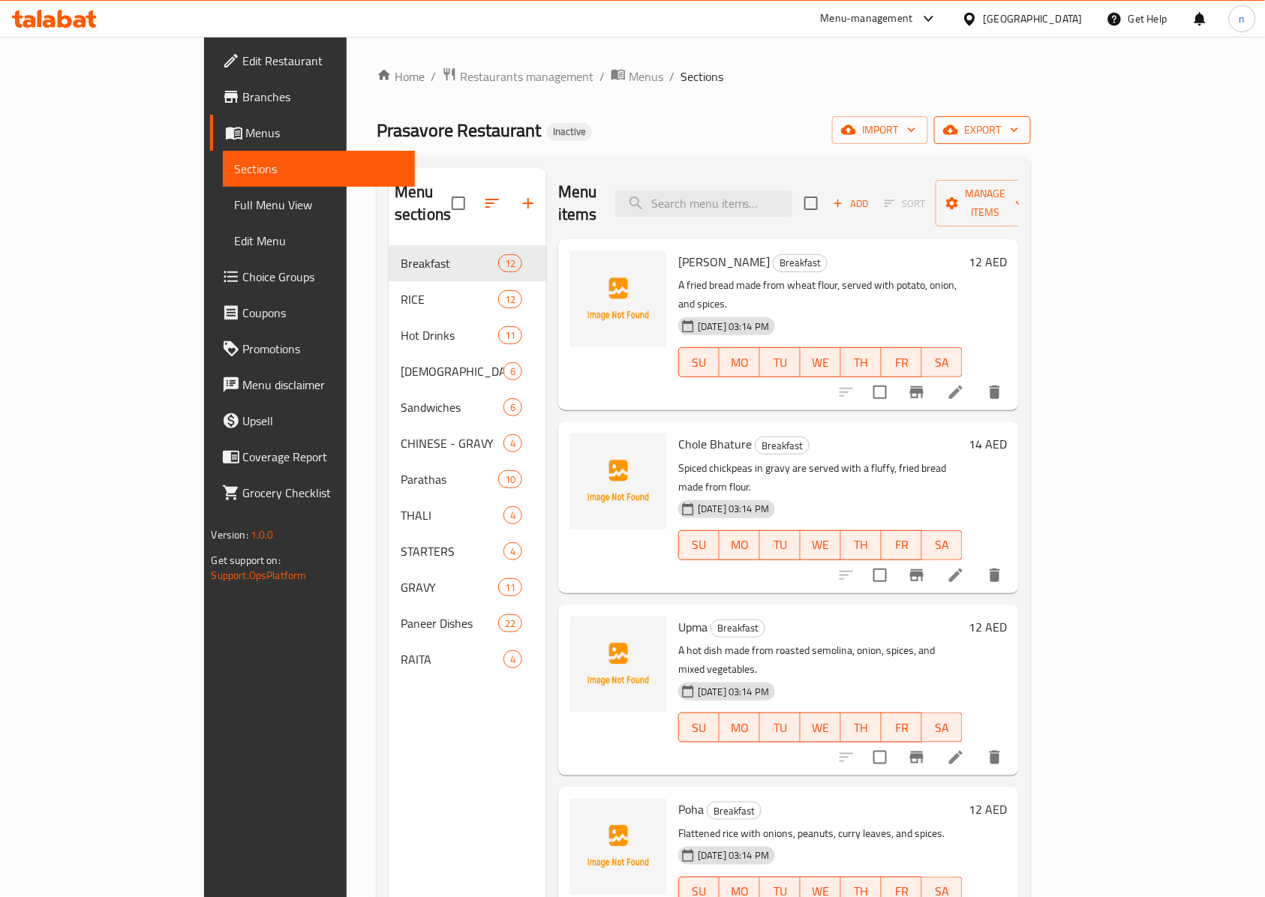
click at [1019, 133] on span "export" at bounding box center [982, 130] width 73 height 19
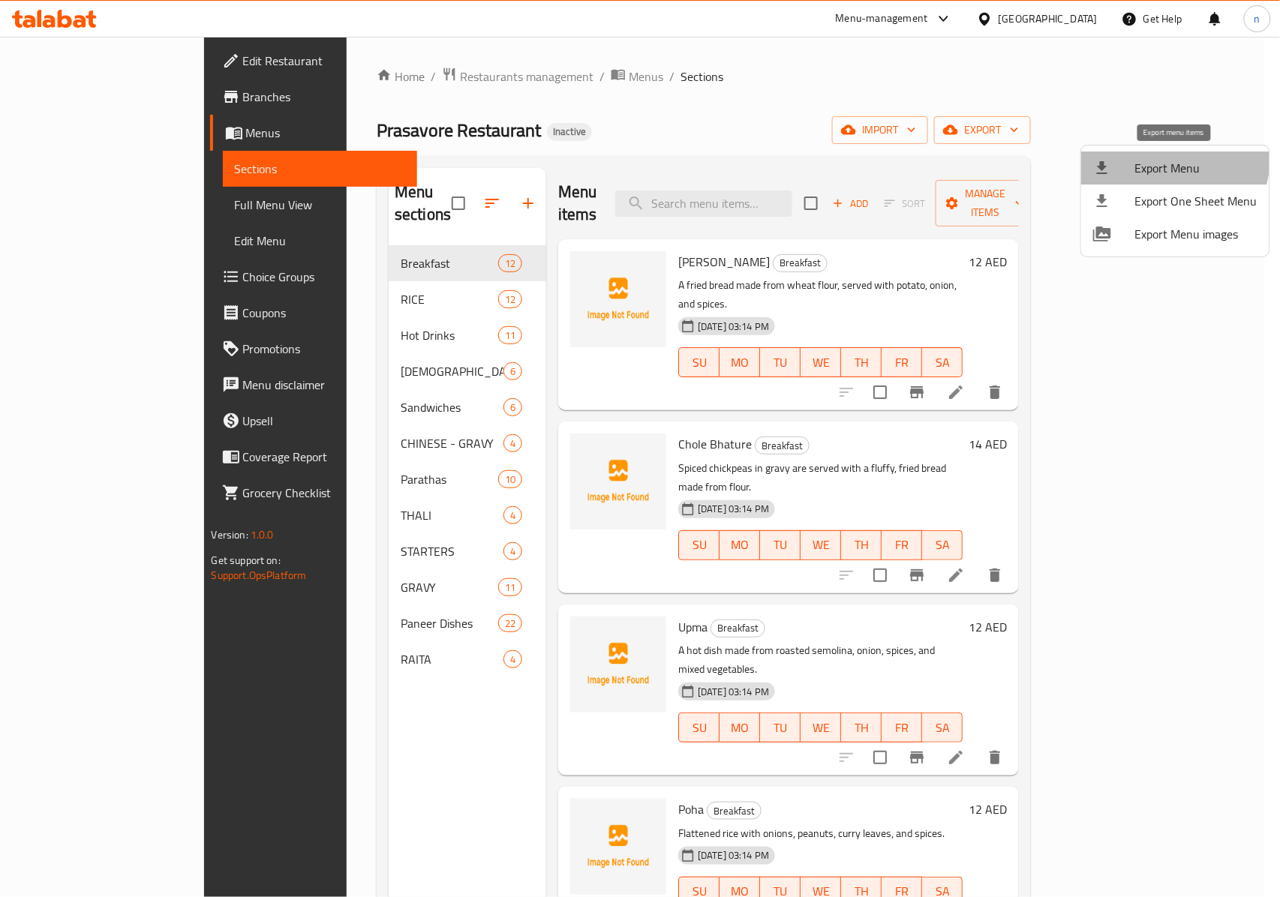
click at [1147, 154] on li "Export Menu" at bounding box center [1175, 168] width 188 height 33
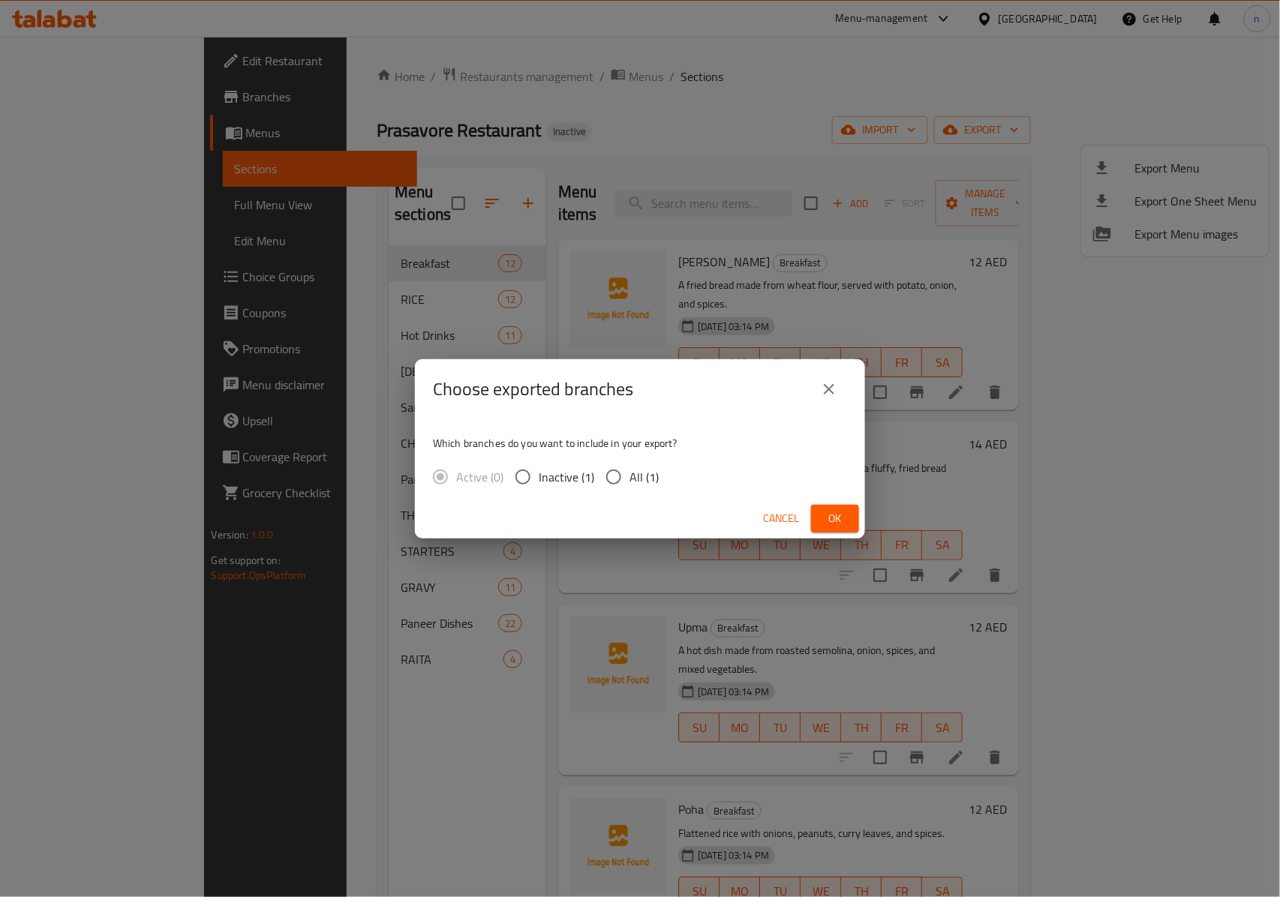
click at [619, 477] on input "All (1)" at bounding box center [614, 477] width 32 height 32
radio input "true"
click at [842, 516] on span "Ok" at bounding box center [835, 518] width 24 height 19
